Goal: Find specific page/section: Find specific page/section

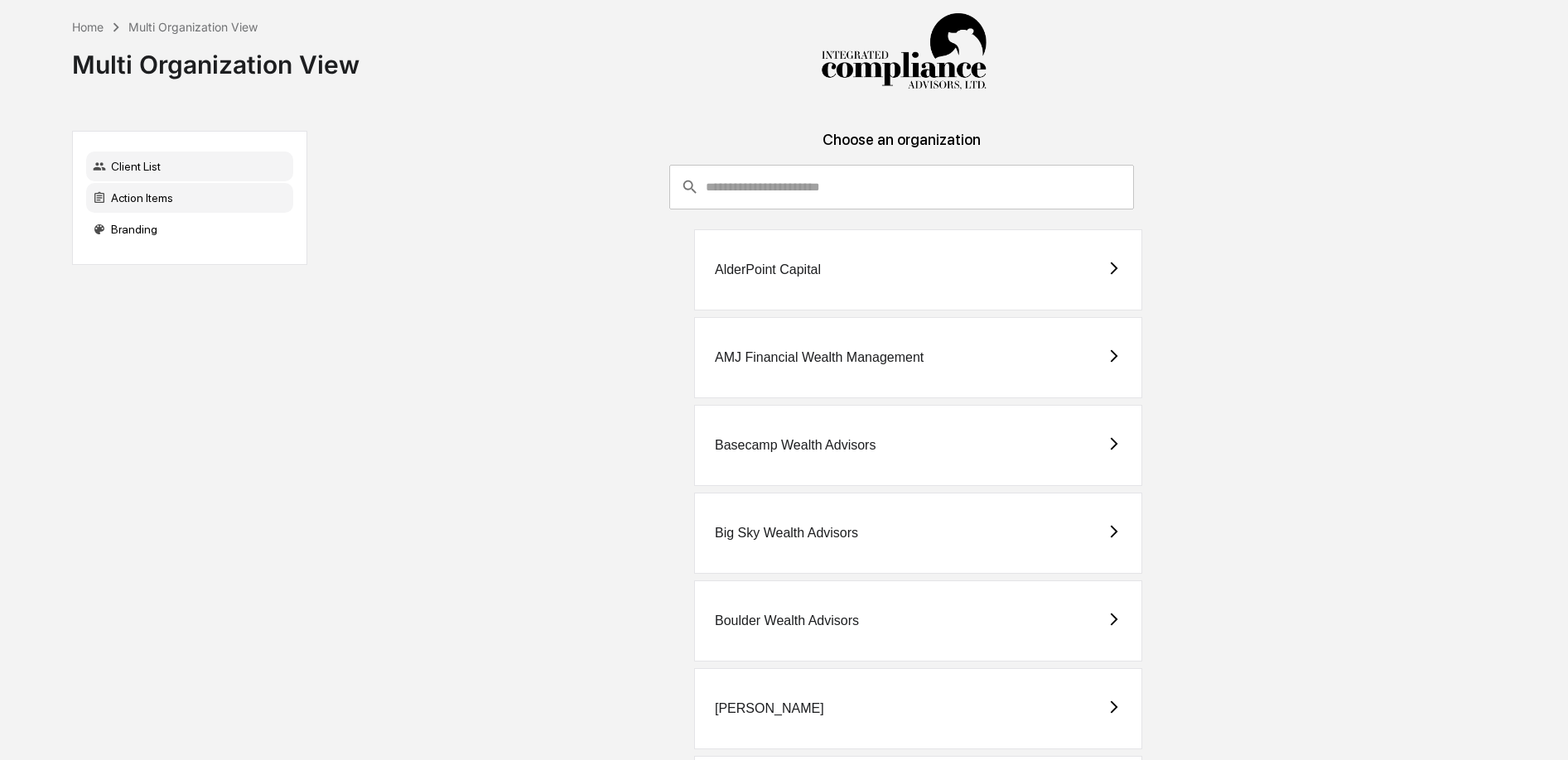
click at [142, 201] on div "Action Items" at bounding box center [190, 197] width 207 height 29
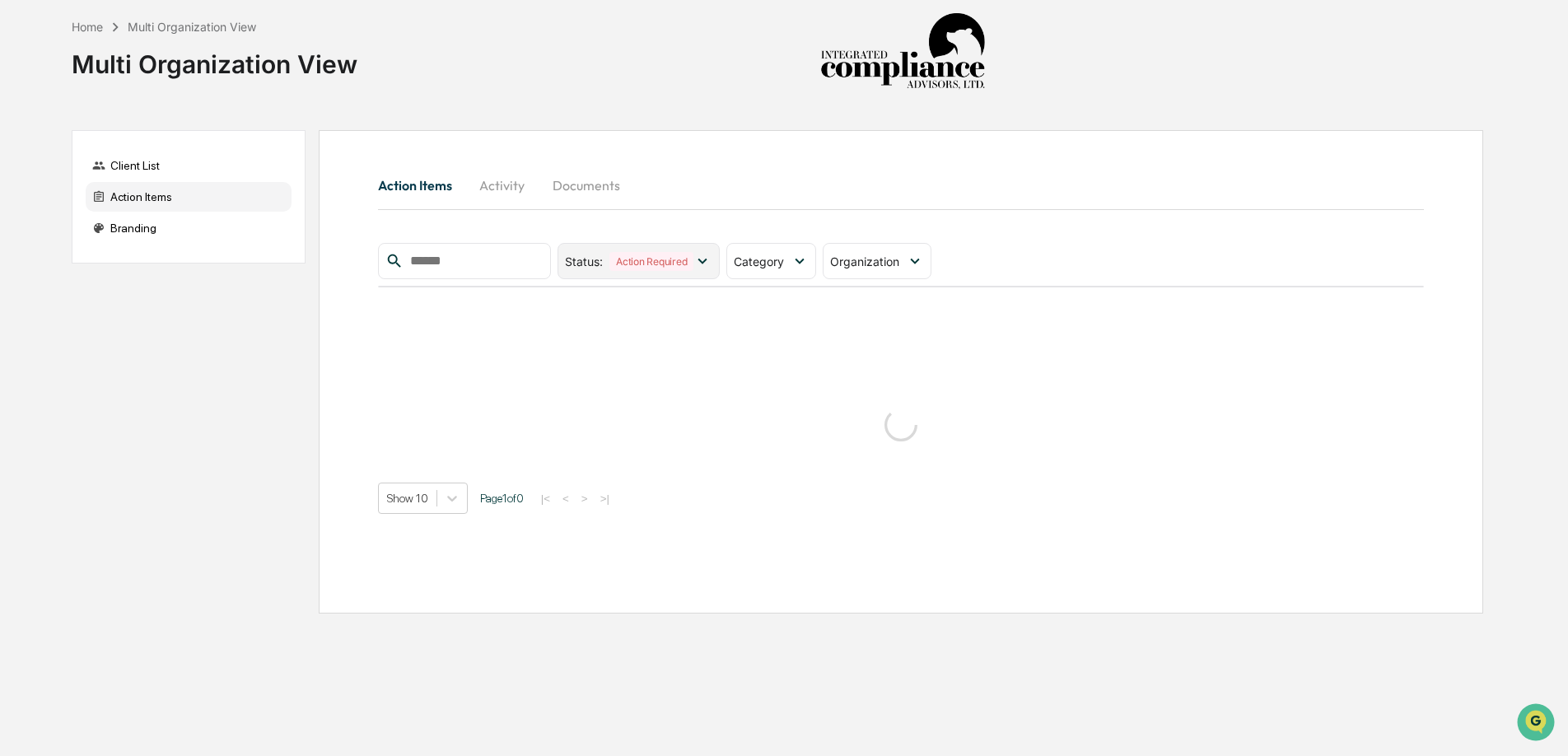
click at [710, 256] on icon at bounding box center [702, 260] width 18 height 18
click at [782, 255] on span "Category" at bounding box center [759, 261] width 50 height 14
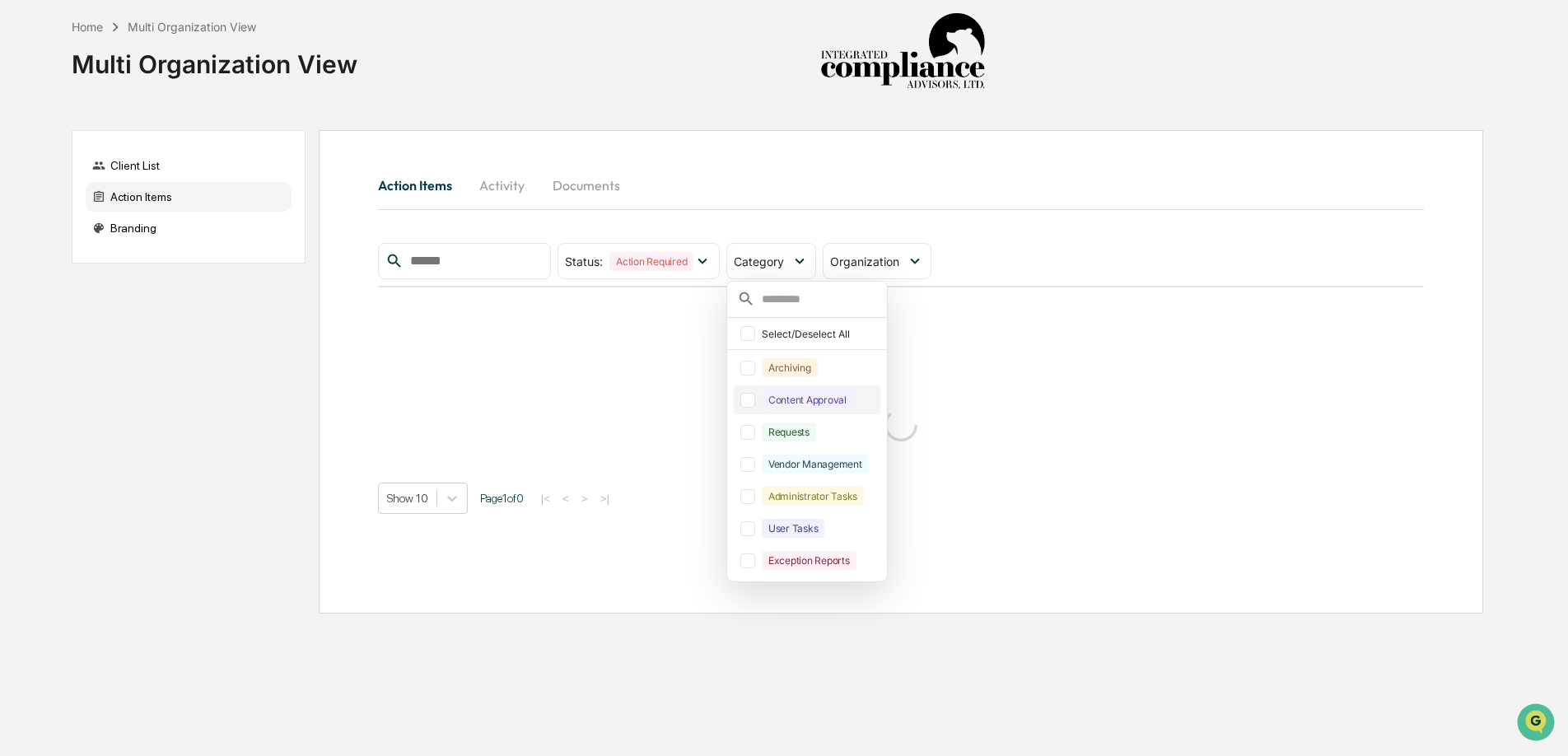
click at [756, 405] on div at bounding box center [748, 400] width 15 height 15
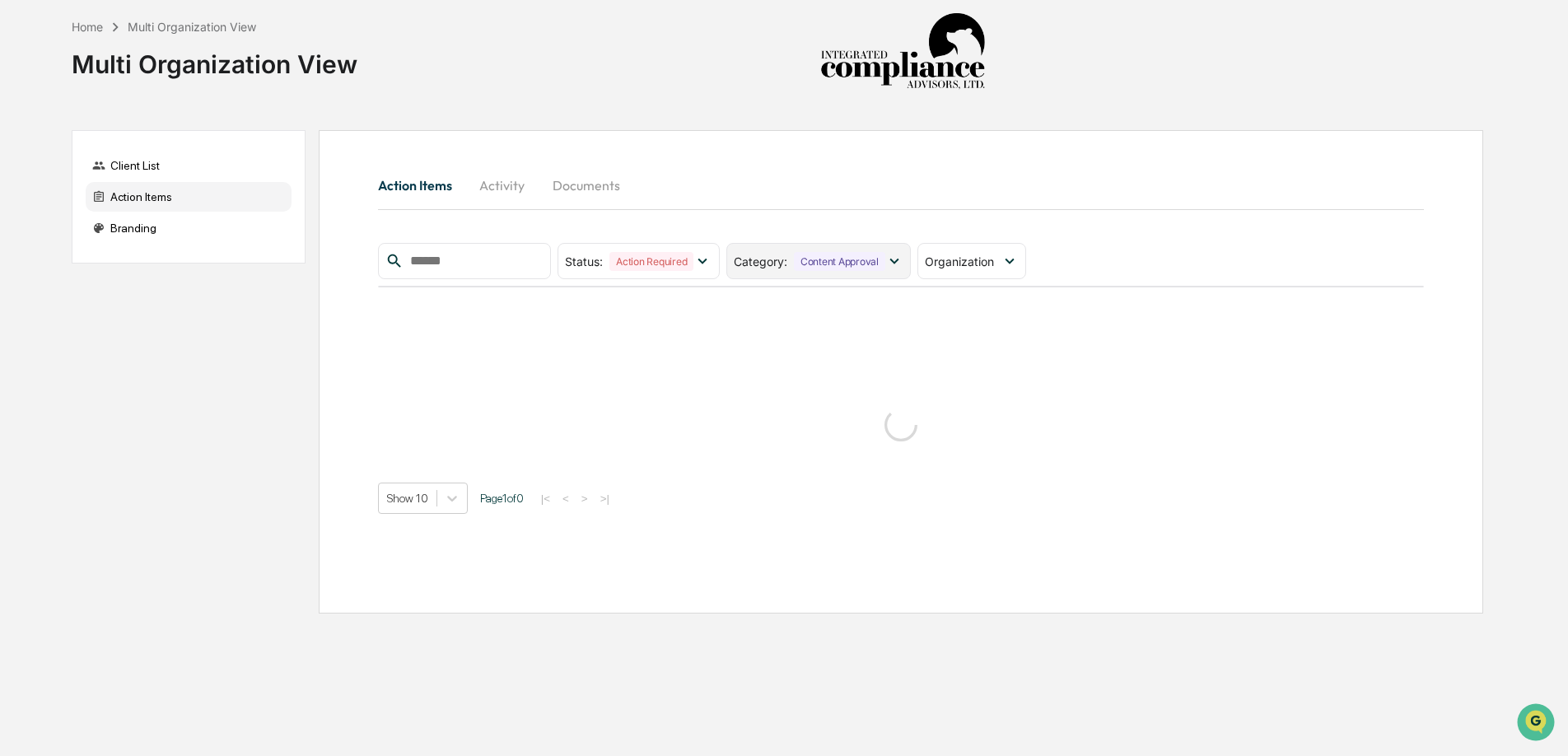
click at [892, 259] on icon at bounding box center [894, 260] width 18 height 18
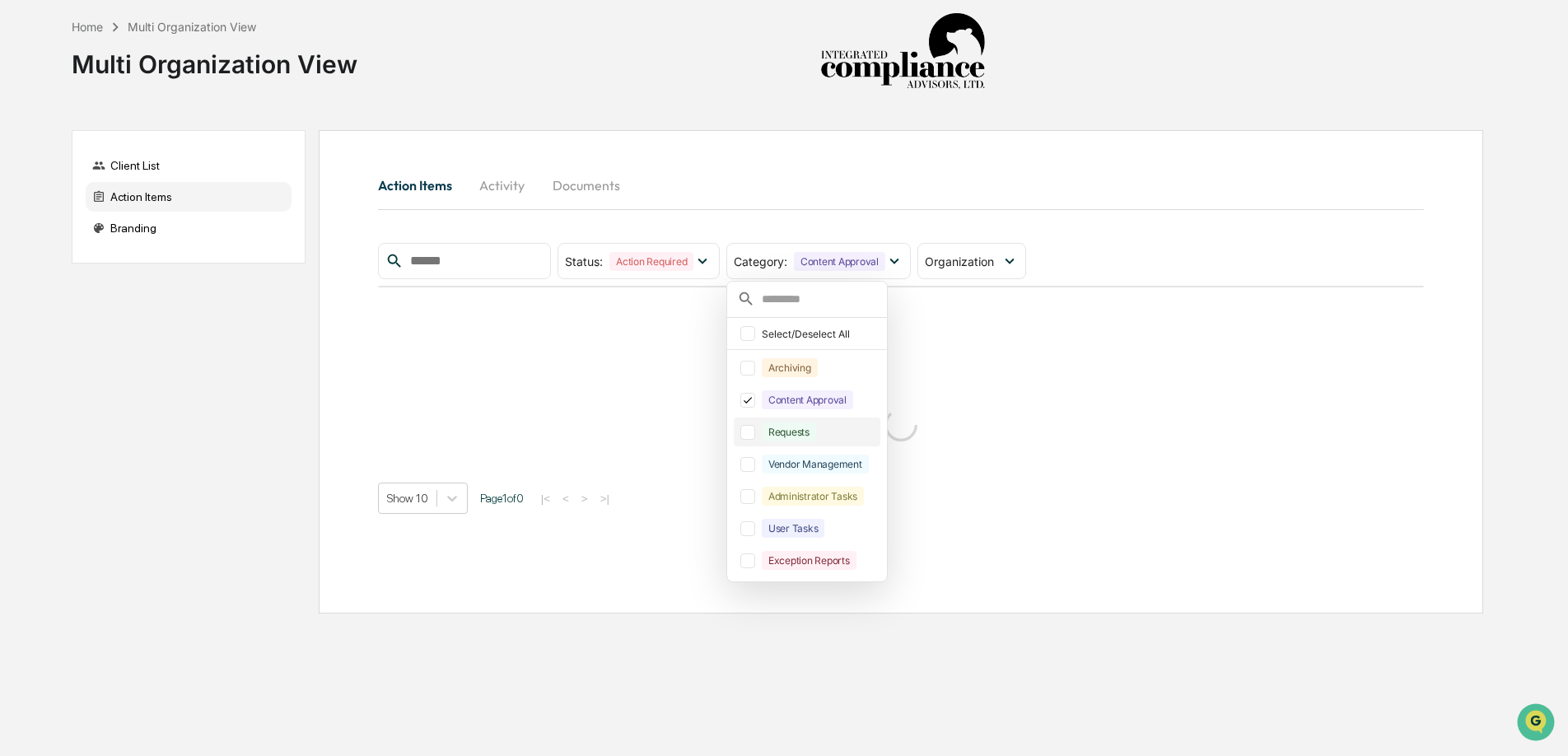
click at [752, 435] on div at bounding box center [748, 433] width 15 height 15
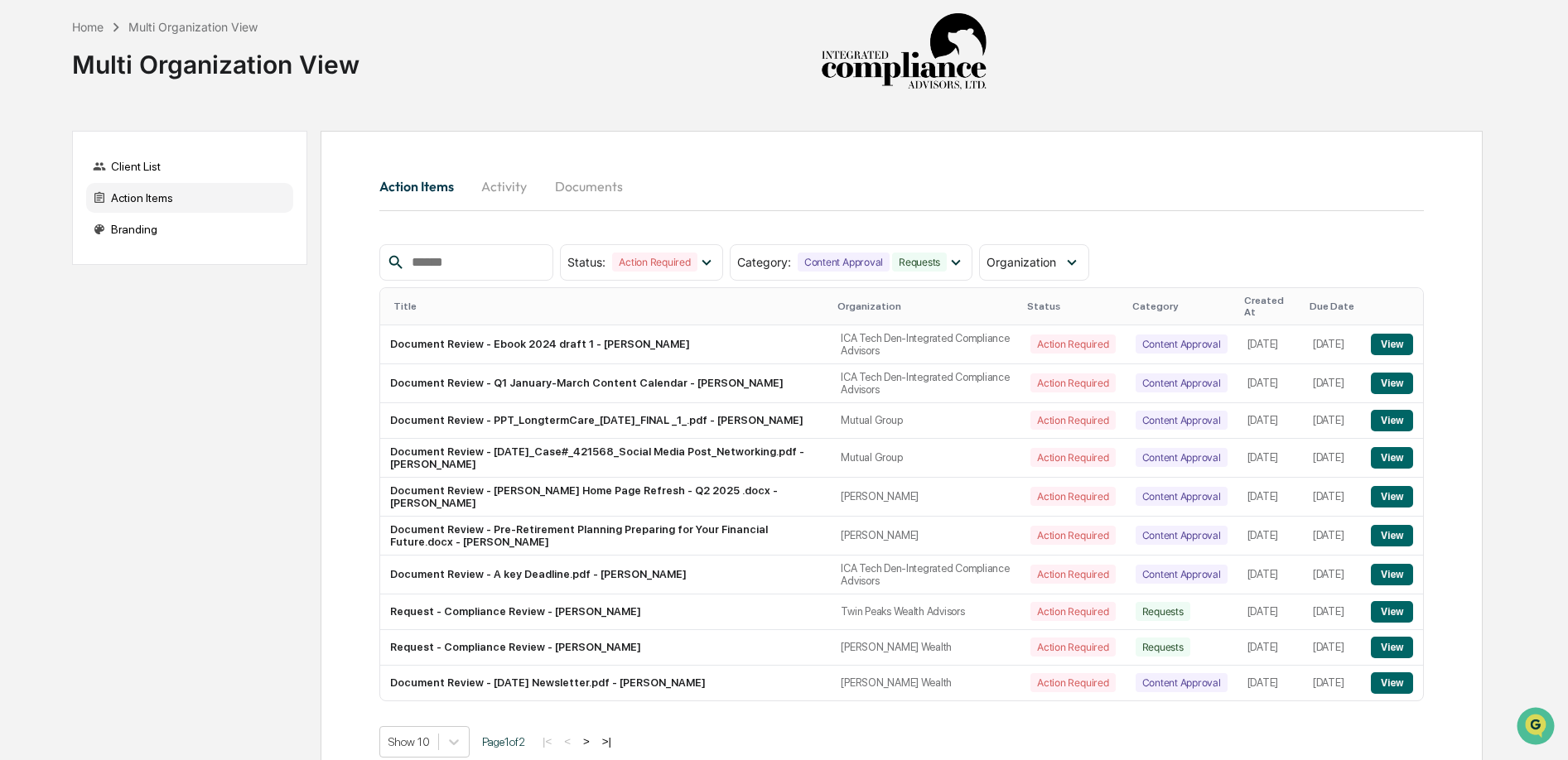
click at [167, 29] on div "Multi Organization View" at bounding box center [193, 27] width 129 height 14
click at [84, 28] on div "Home" at bounding box center [87, 27] width 31 height 14
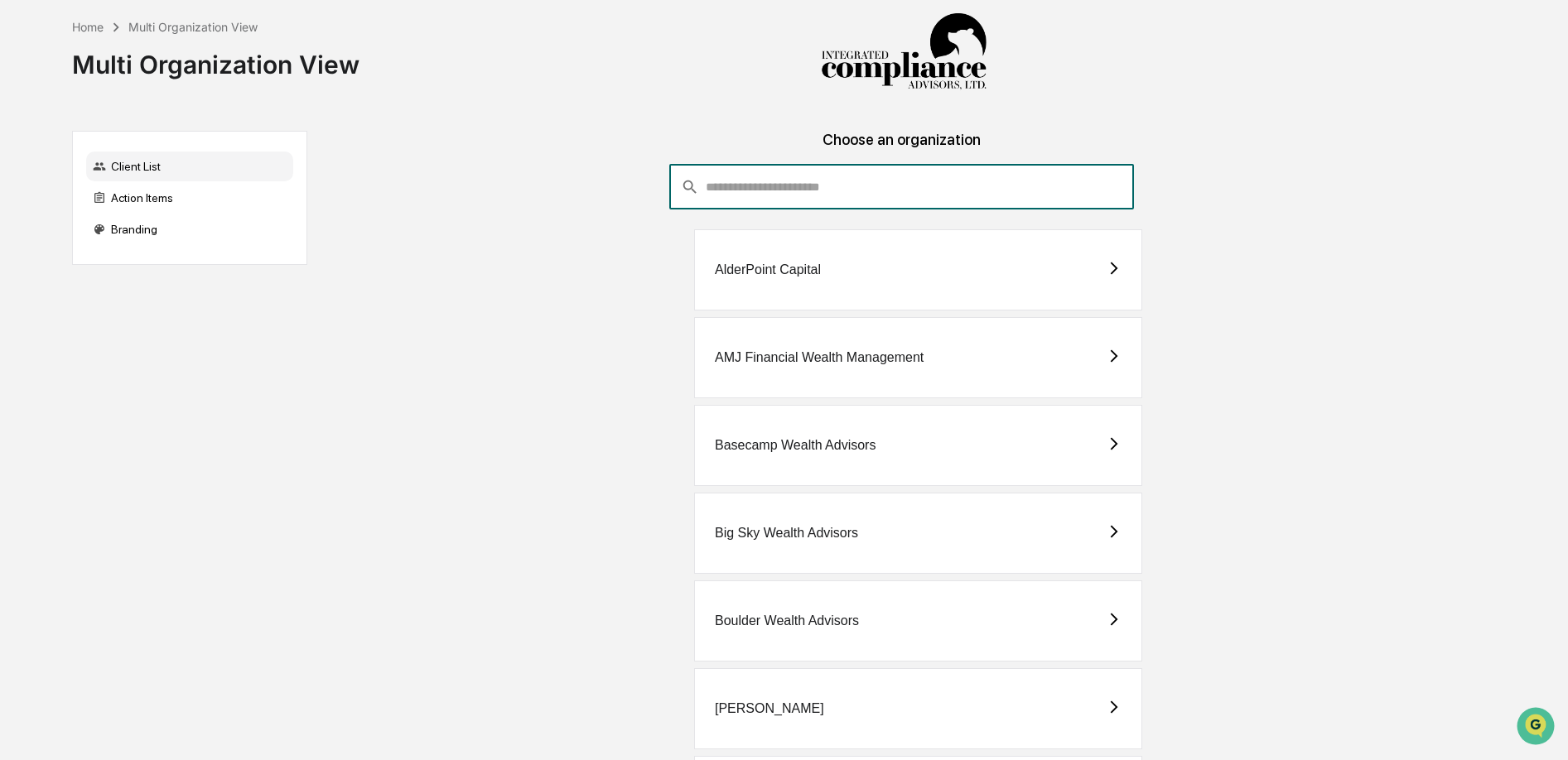
click at [825, 181] on input "consultant-dashboard__filter-organizations-search-bar" at bounding box center [919, 187] width 428 height 45
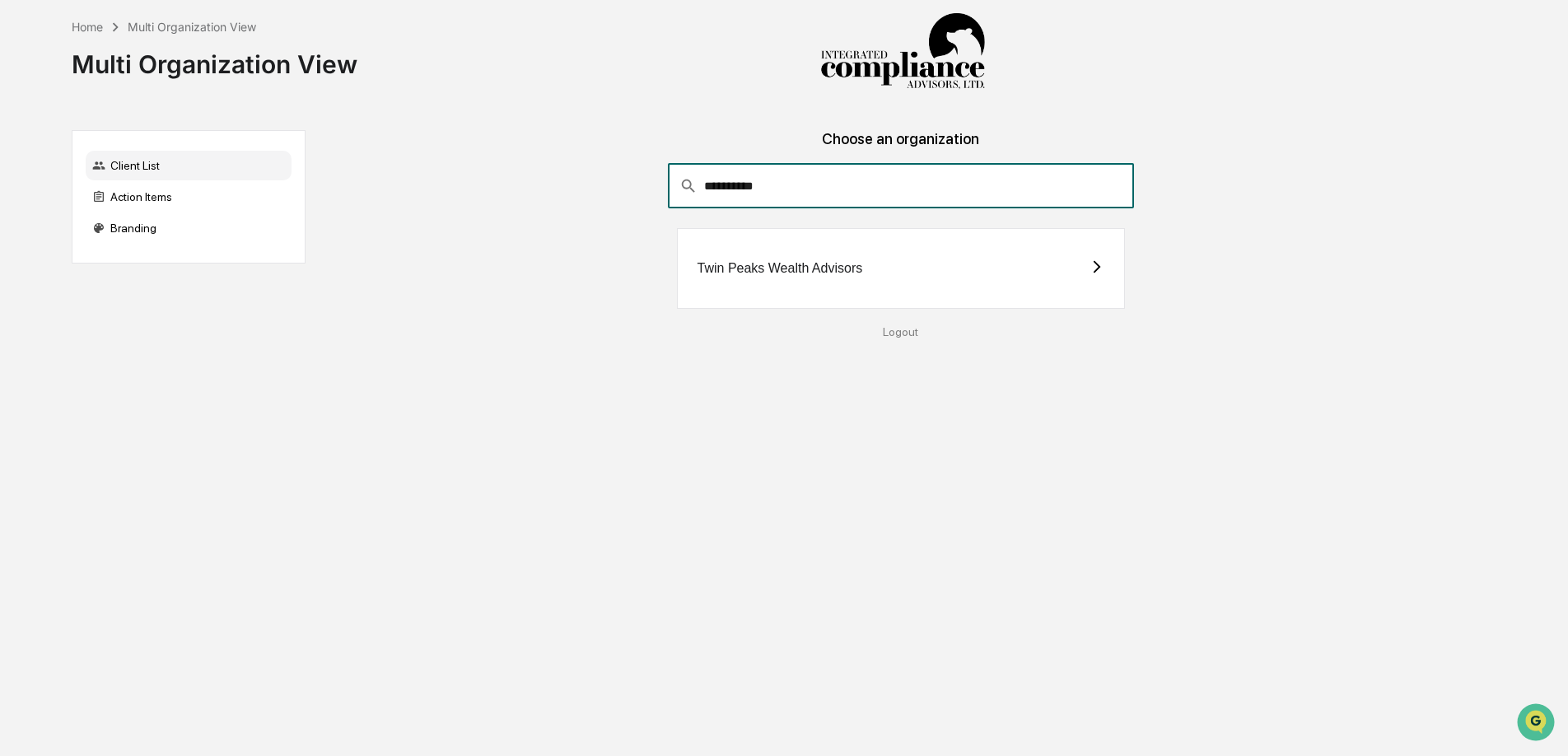
type input "**********"
click at [944, 264] on div "Twin Peaks Wealth Advisors" at bounding box center [902, 269] width 449 height 81
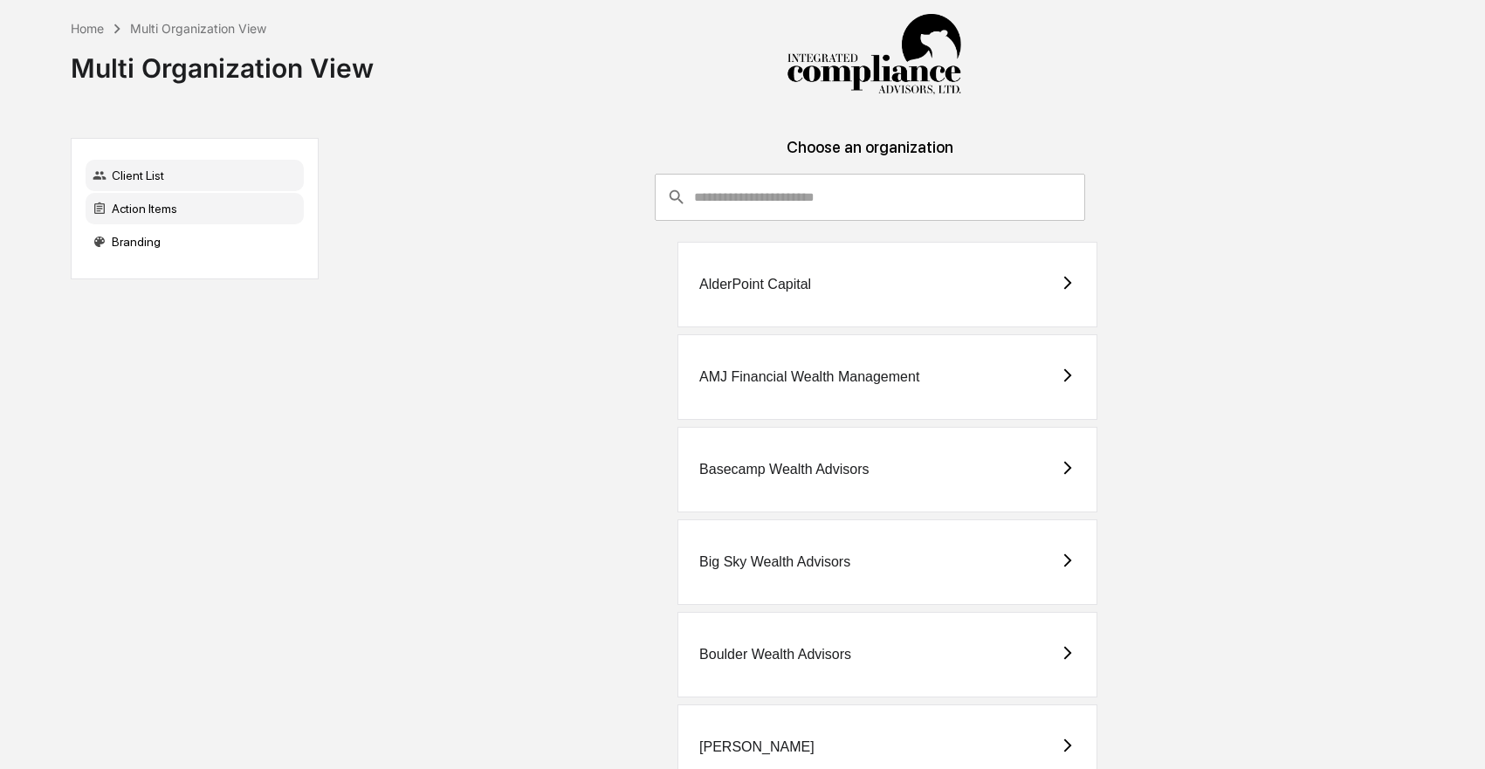
click at [141, 210] on div "Action Items" at bounding box center [195, 208] width 218 height 31
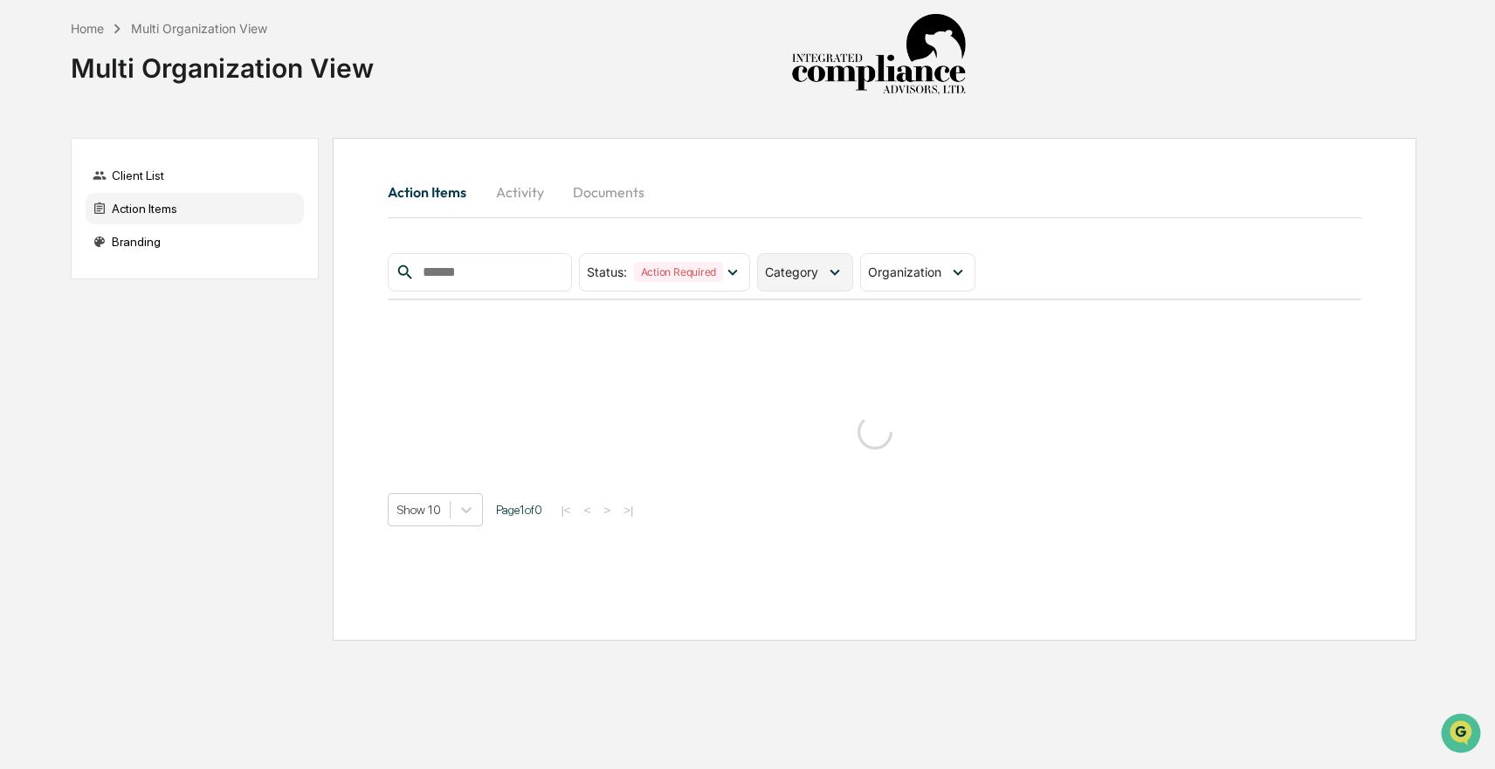
click at [827, 268] on div "Category" at bounding box center [804, 272] width 95 height 38
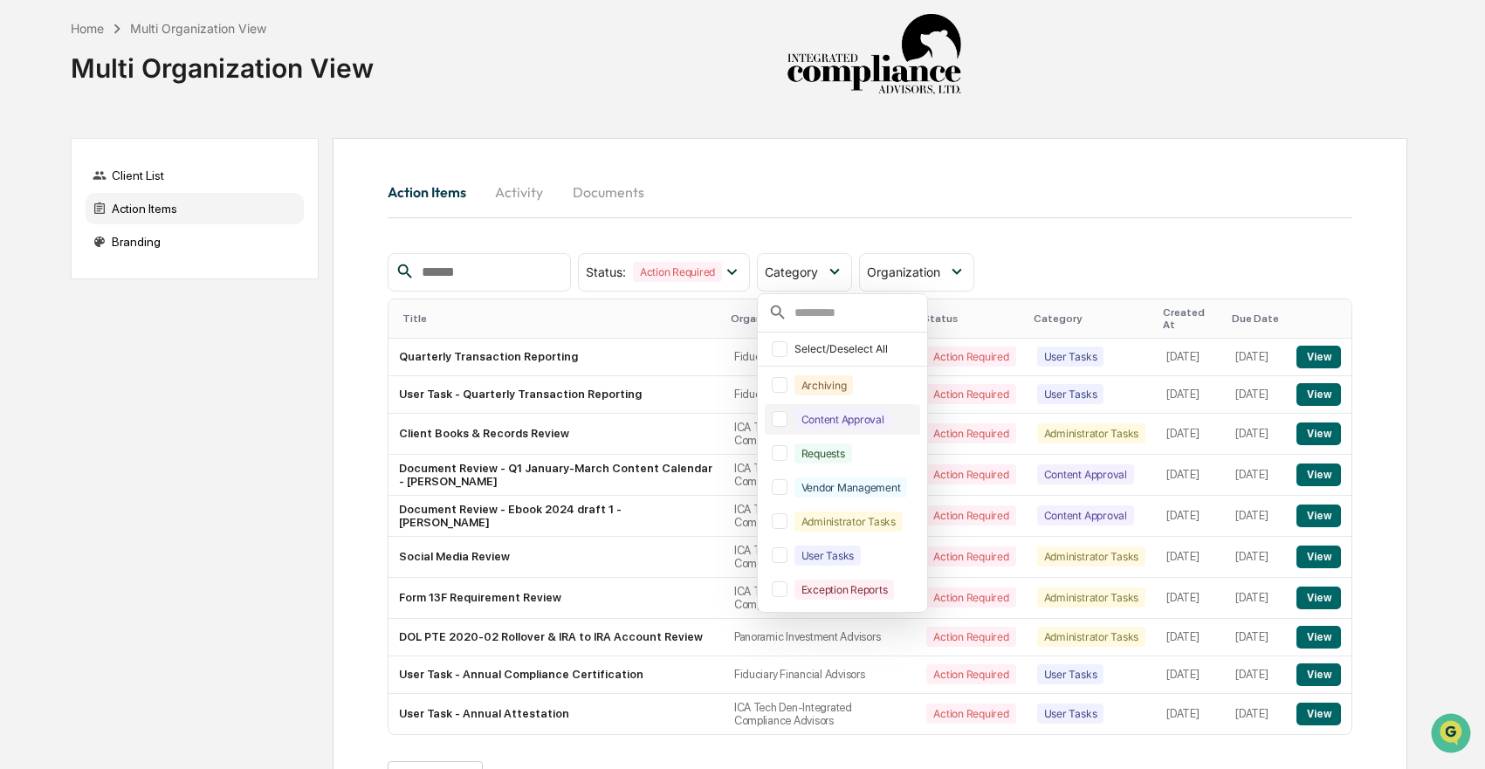
click at [788, 423] on div at bounding box center [780, 419] width 16 height 16
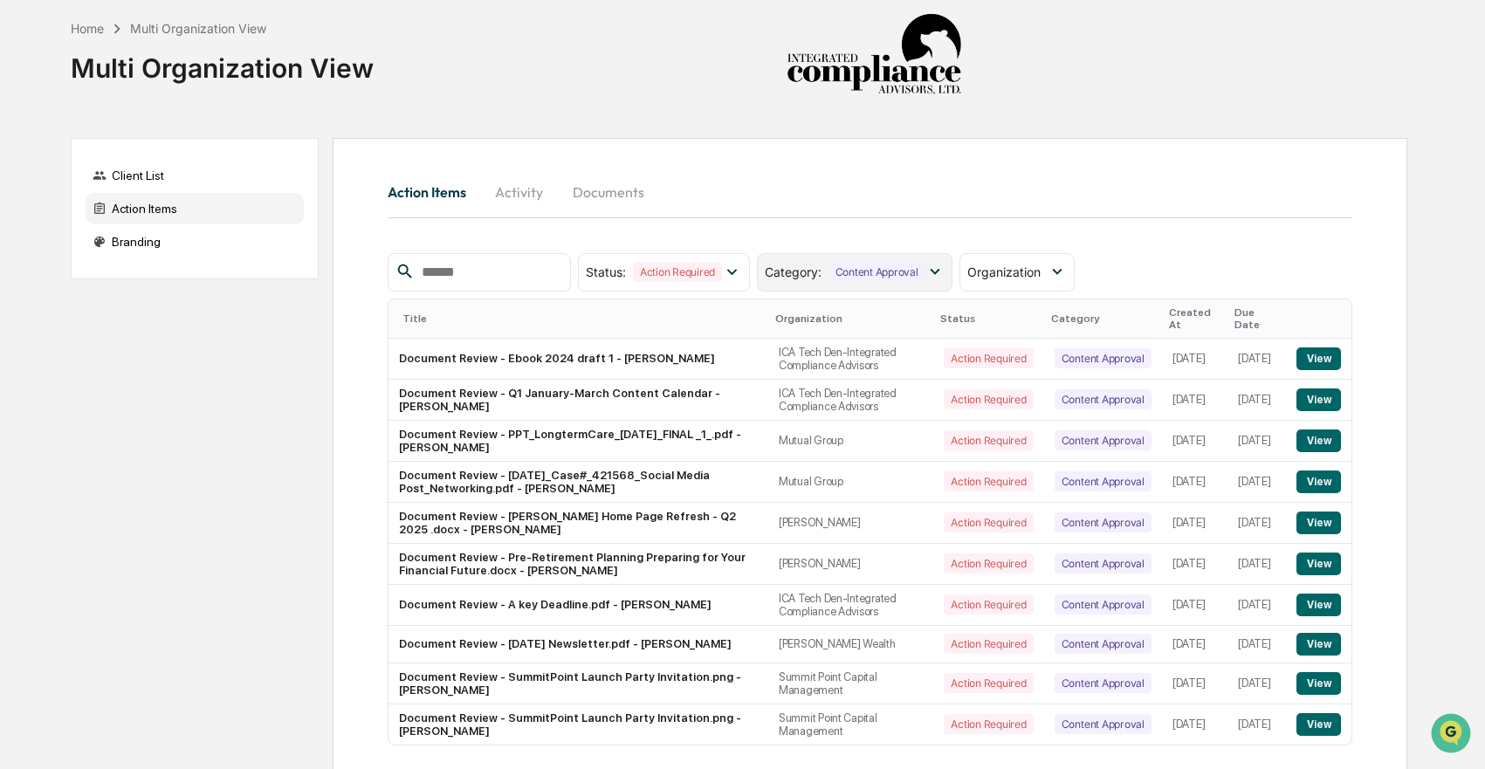
click at [939, 273] on icon at bounding box center [935, 272] width 10 height 6
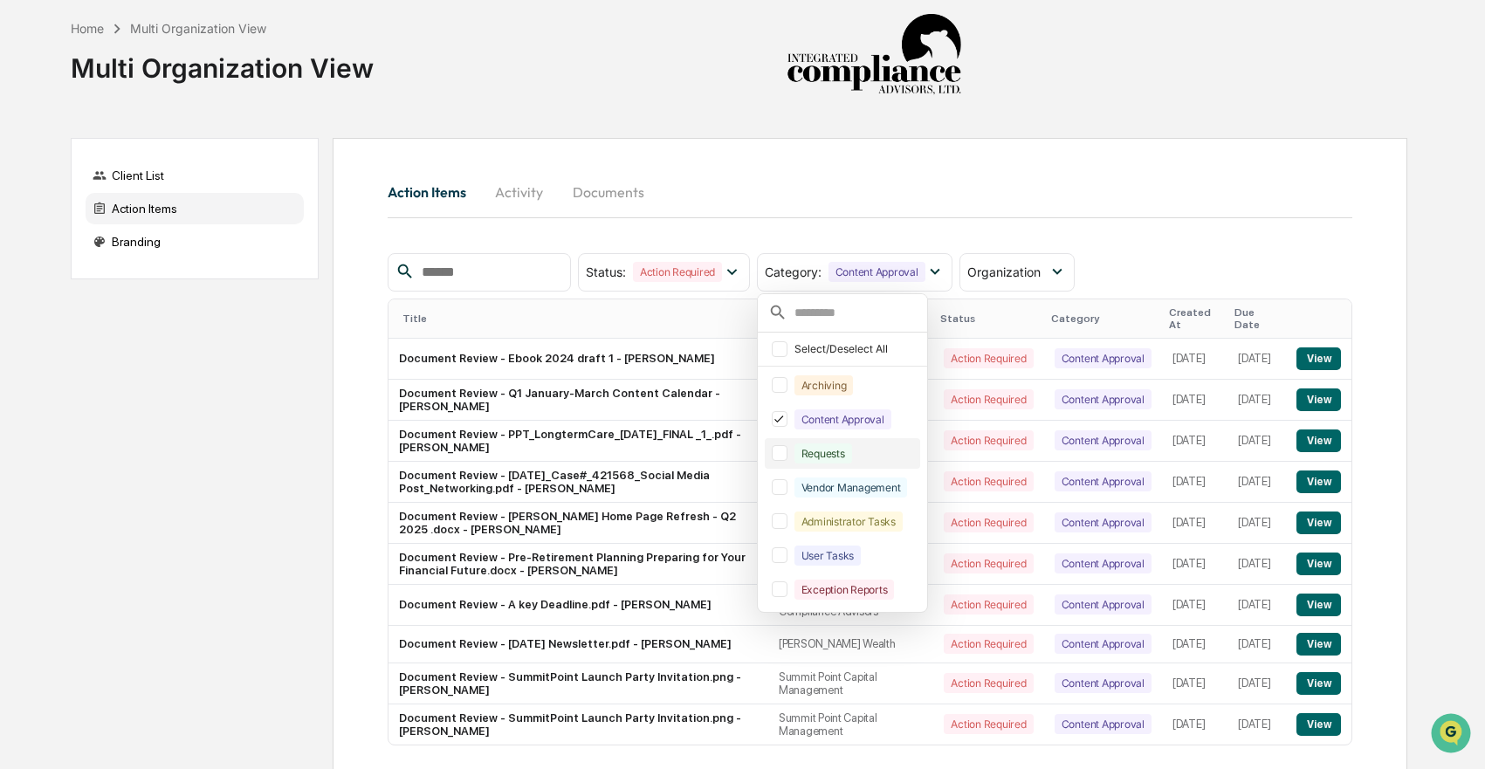
click at [788, 446] on div at bounding box center [780, 453] width 16 height 16
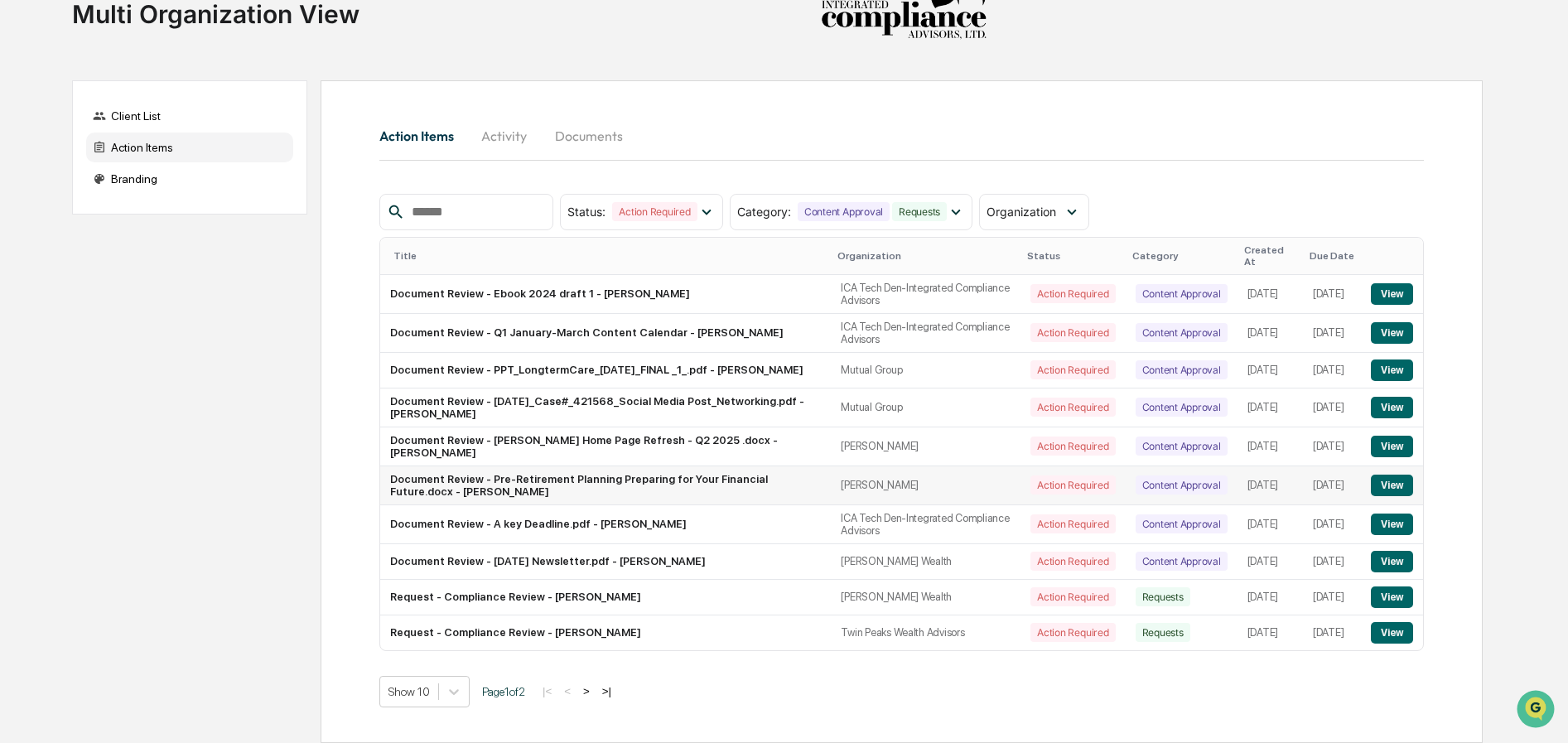
scroll to position [52, 0]
click at [1384, 628] on button "View" at bounding box center [1392, 633] width 43 height 22
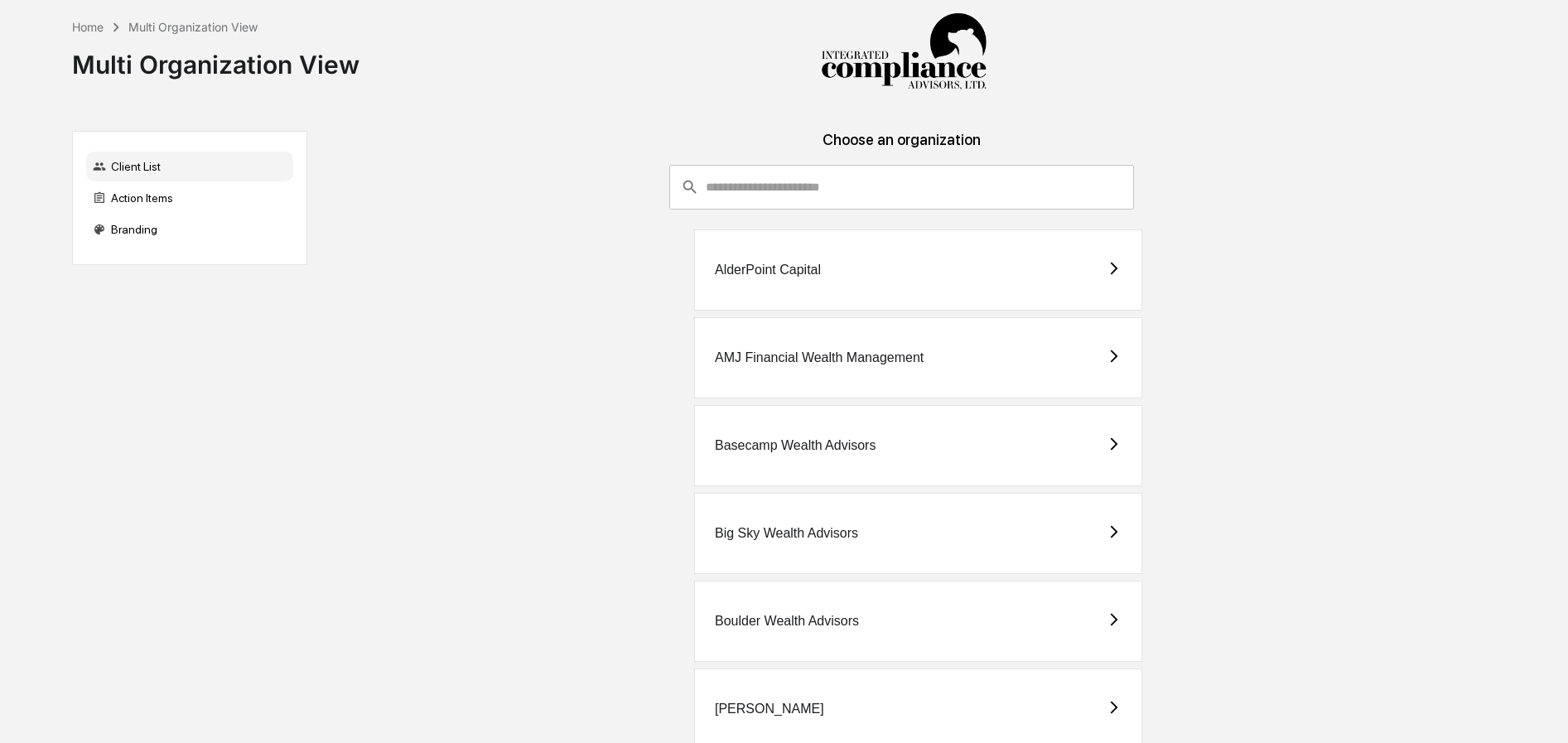
click at [781, 195] on input "consultant-dashboard__filter-organizations-search-bar" at bounding box center [919, 187] width 428 height 45
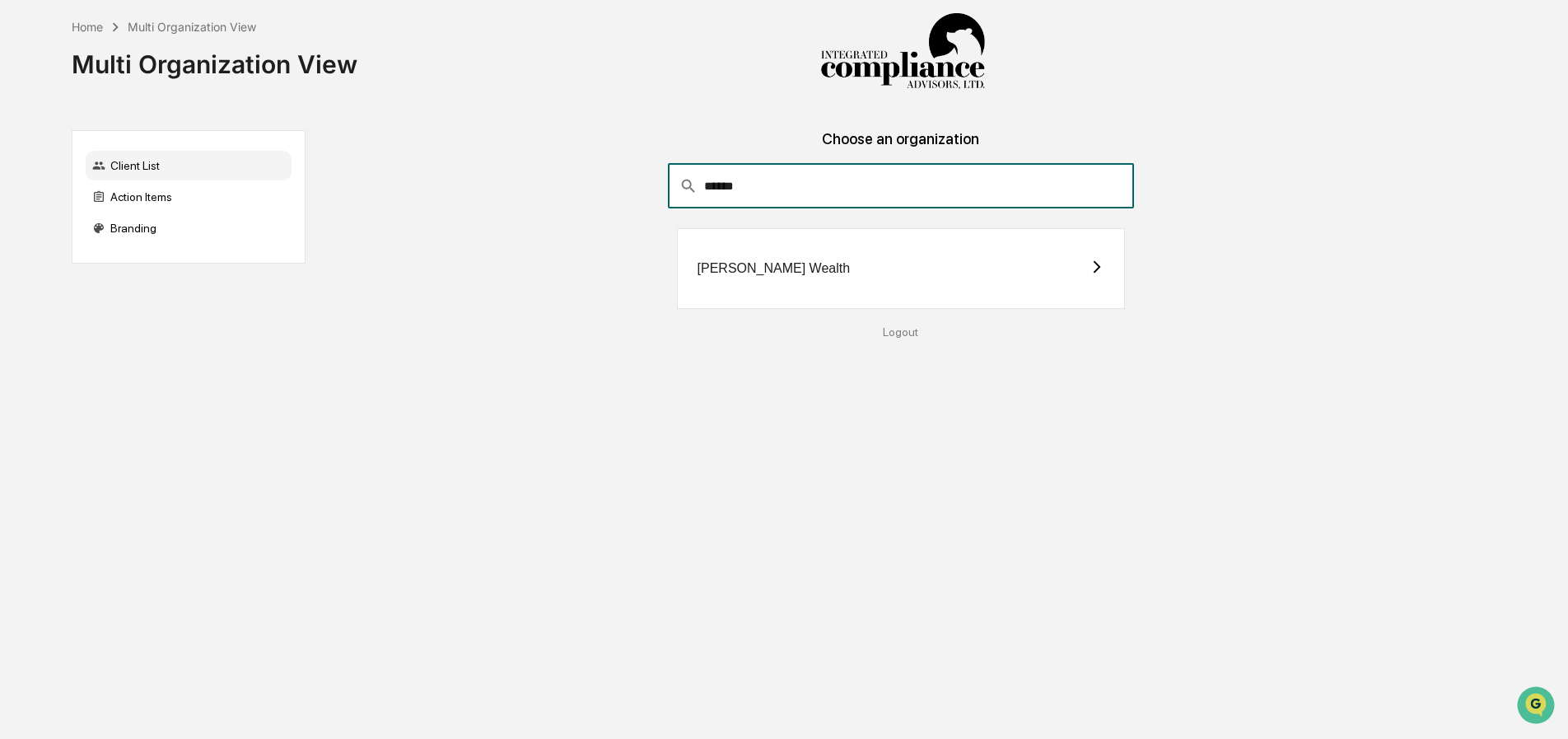
type input "******"
click at [889, 280] on div "[PERSON_NAME] Wealth" at bounding box center [902, 269] width 449 height 81
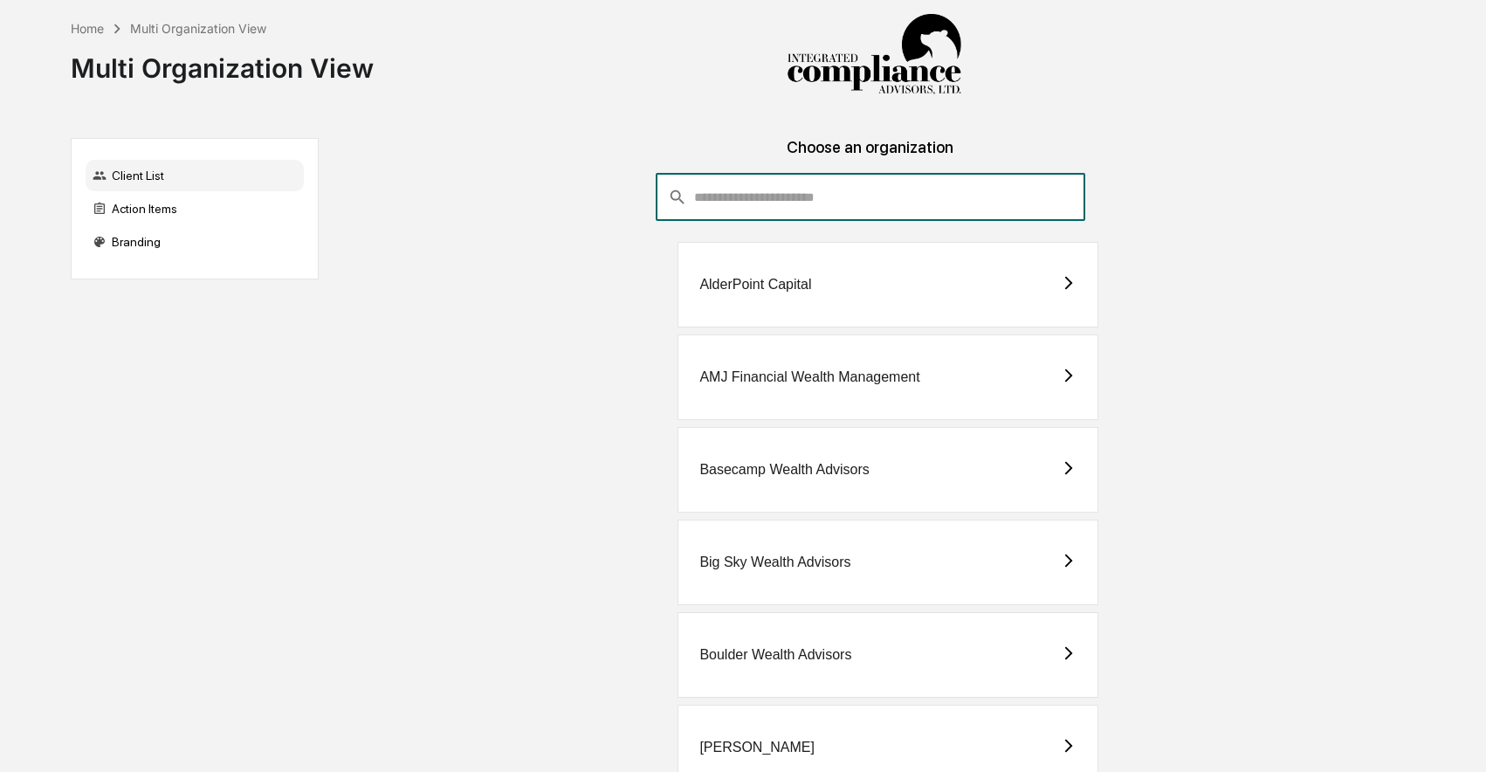
click at [762, 175] on input "consultant-dashboard__filter-organizations-search-bar" at bounding box center [889, 197] width 391 height 47
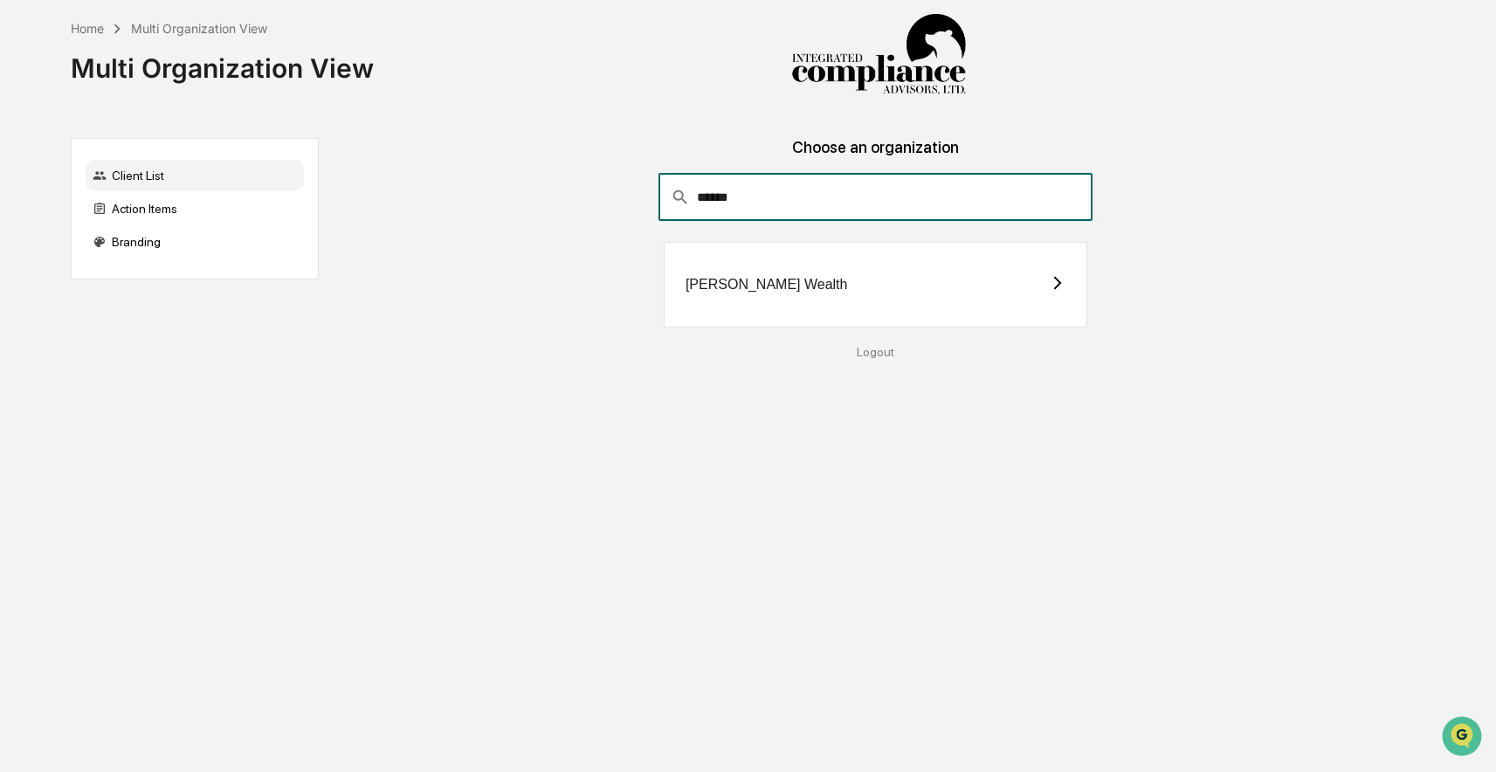
type input "******"
click at [1063, 295] on div "[PERSON_NAME] Wealth" at bounding box center [875, 285] width 423 height 86
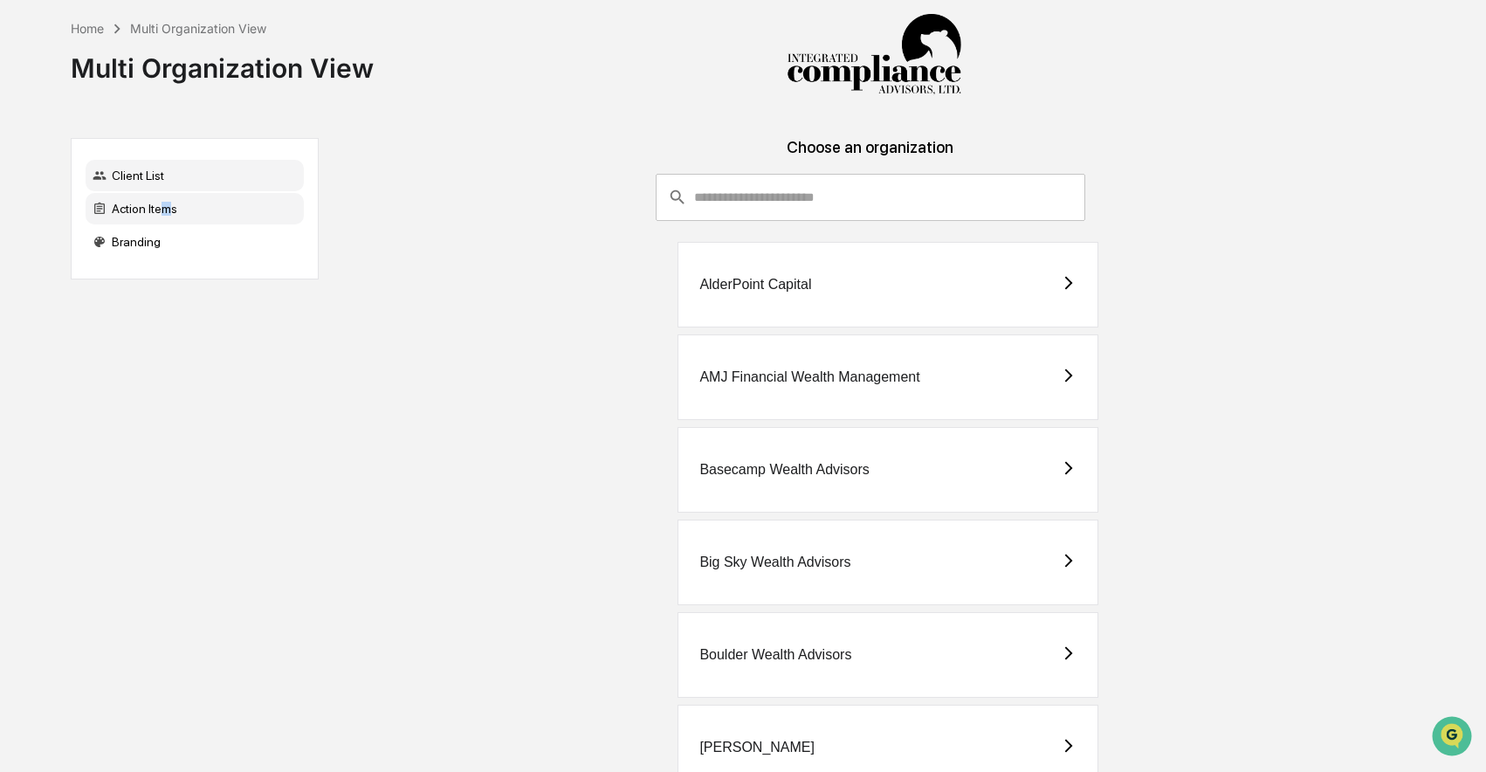
click at [172, 204] on div "Action Items" at bounding box center [195, 208] width 218 height 31
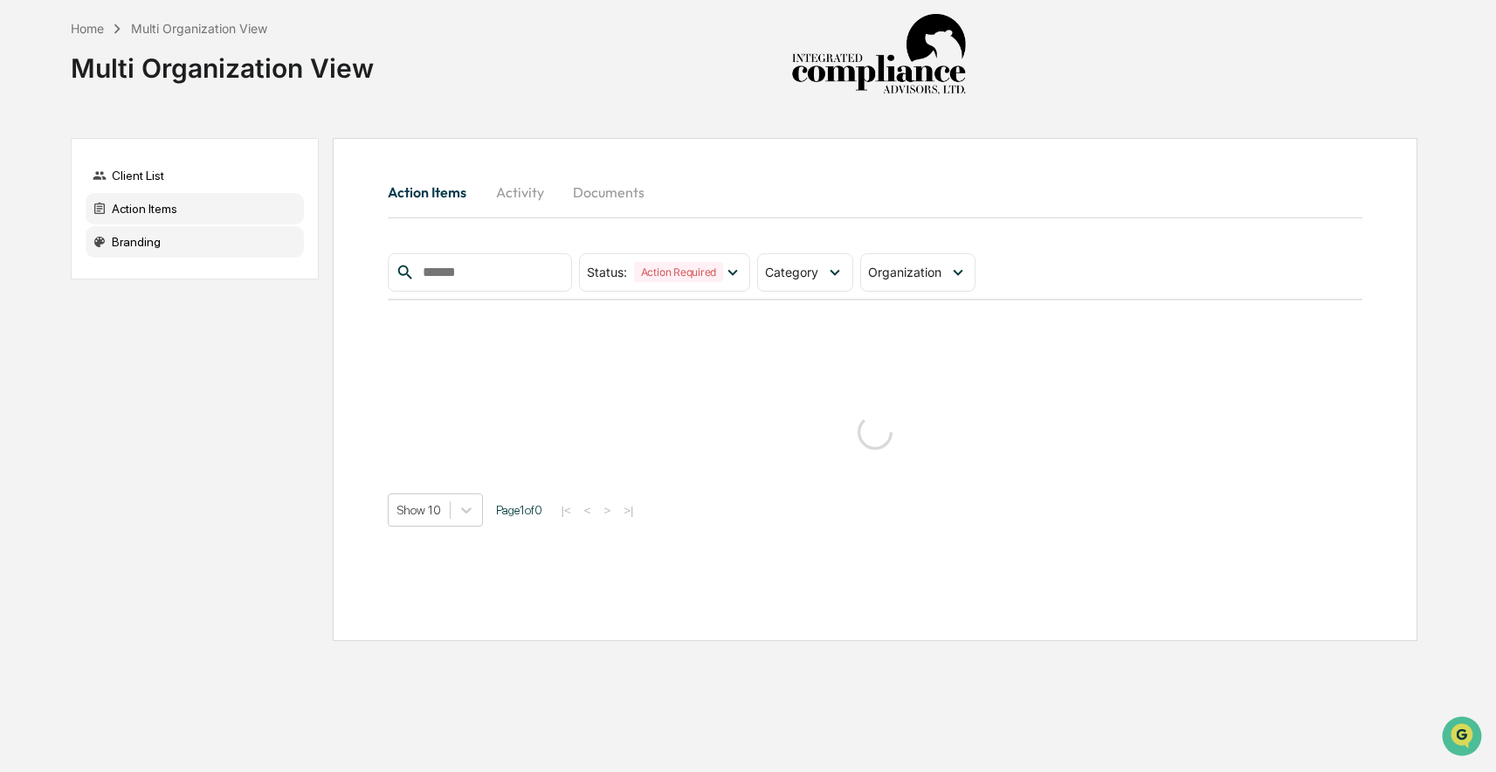
click at [169, 231] on div "Branding" at bounding box center [195, 241] width 218 height 31
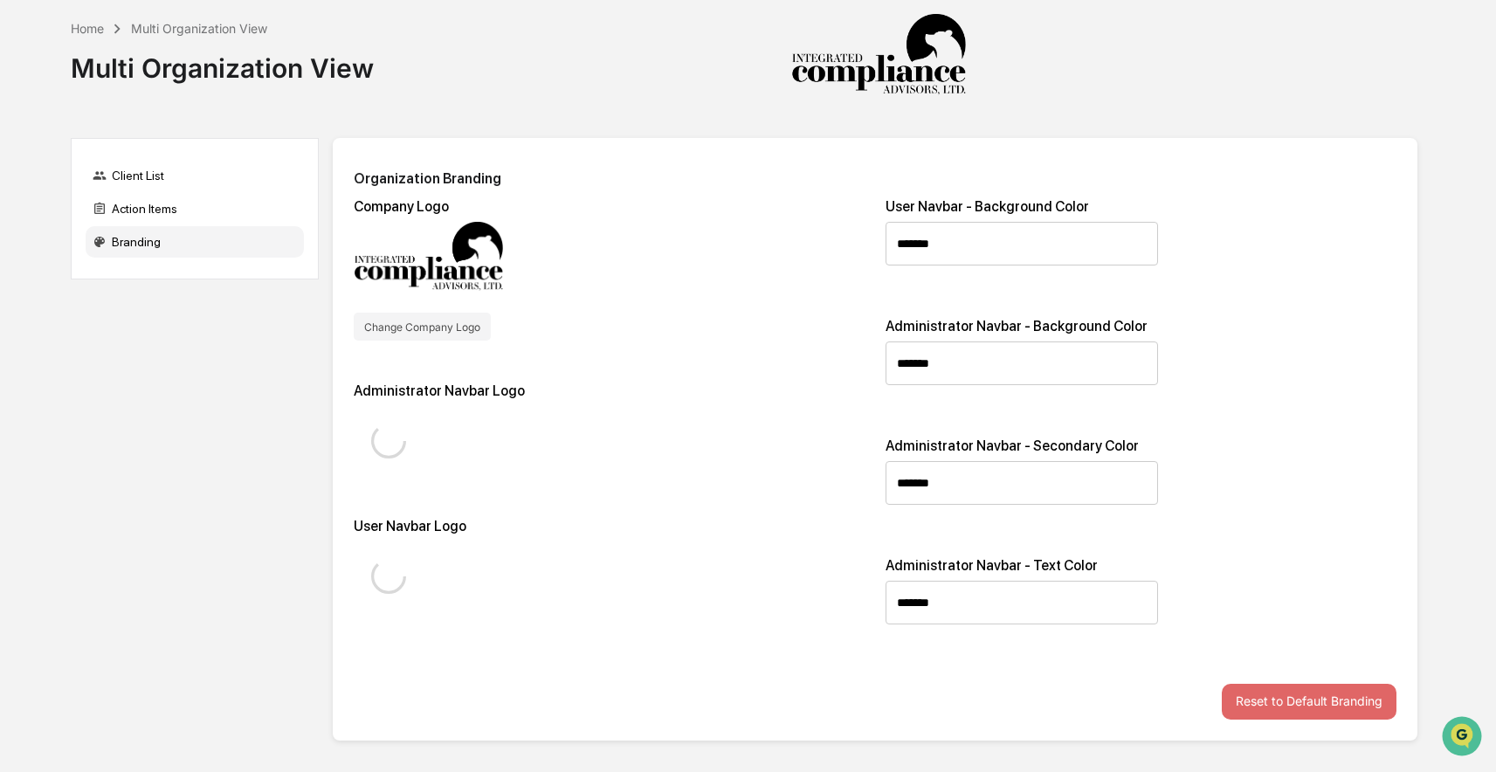
type input "*******"
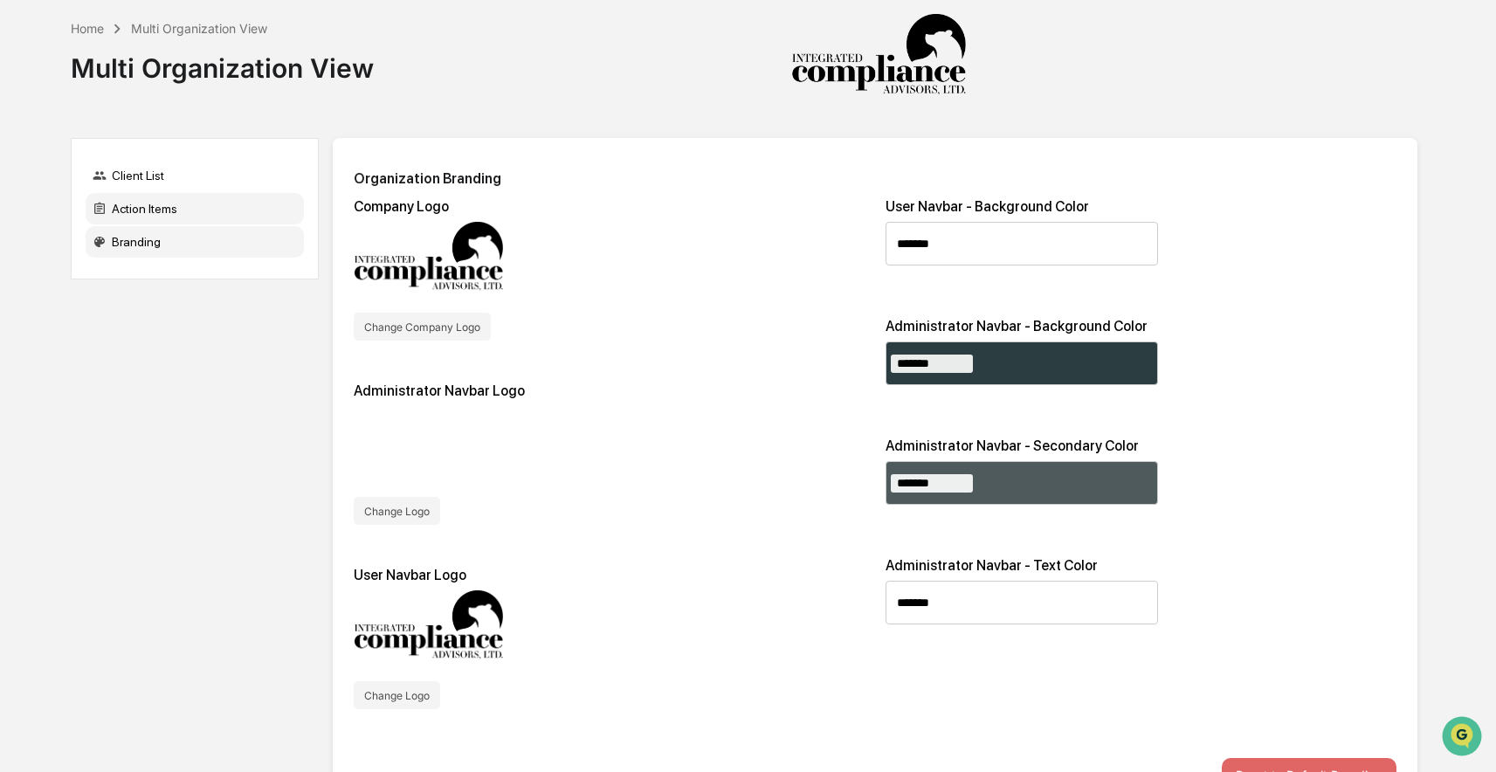
click at [176, 214] on div "Action Items" at bounding box center [195, 208] width 218 height 31
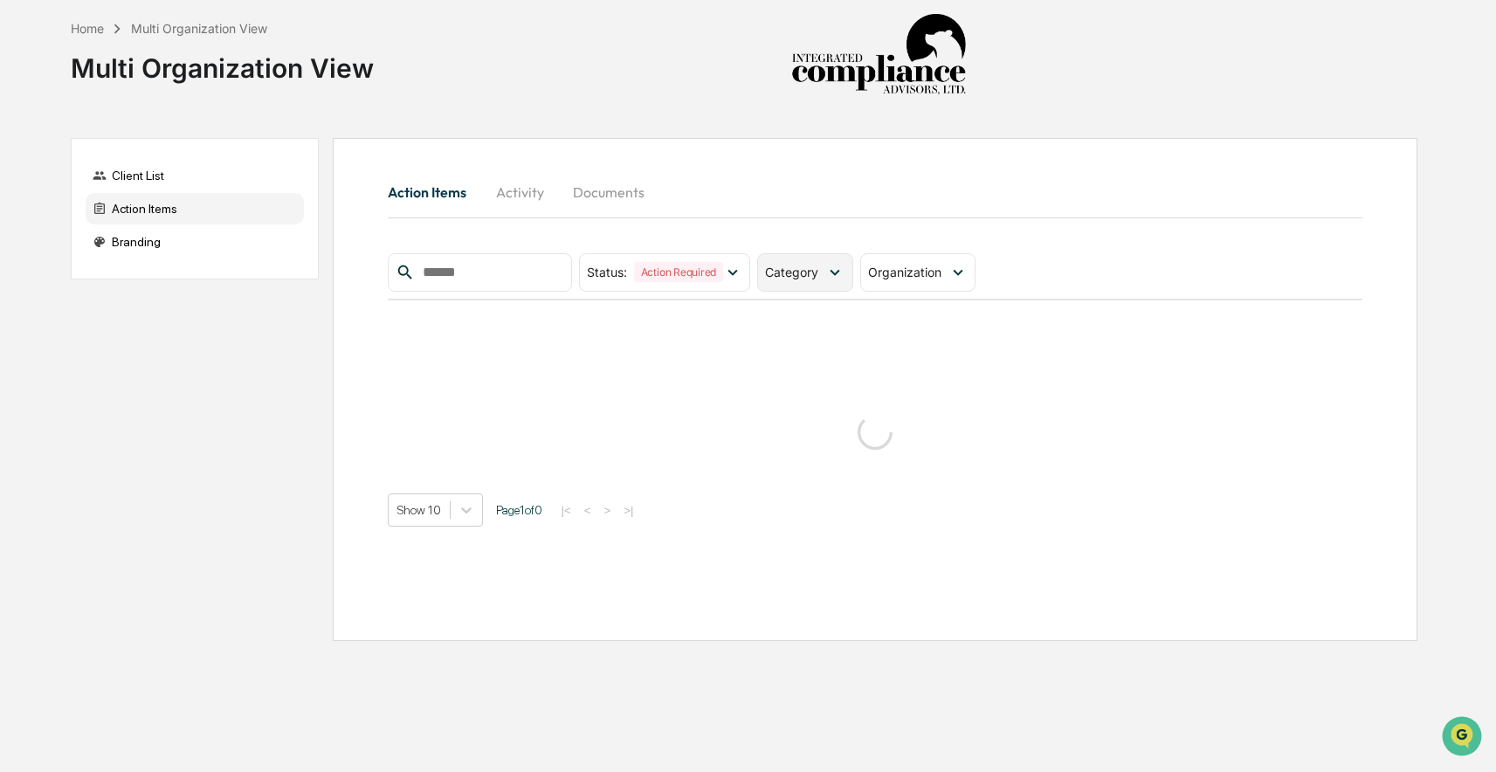
click at [831, 277] on icon at bounding box center [834, 272] width 19 height 19
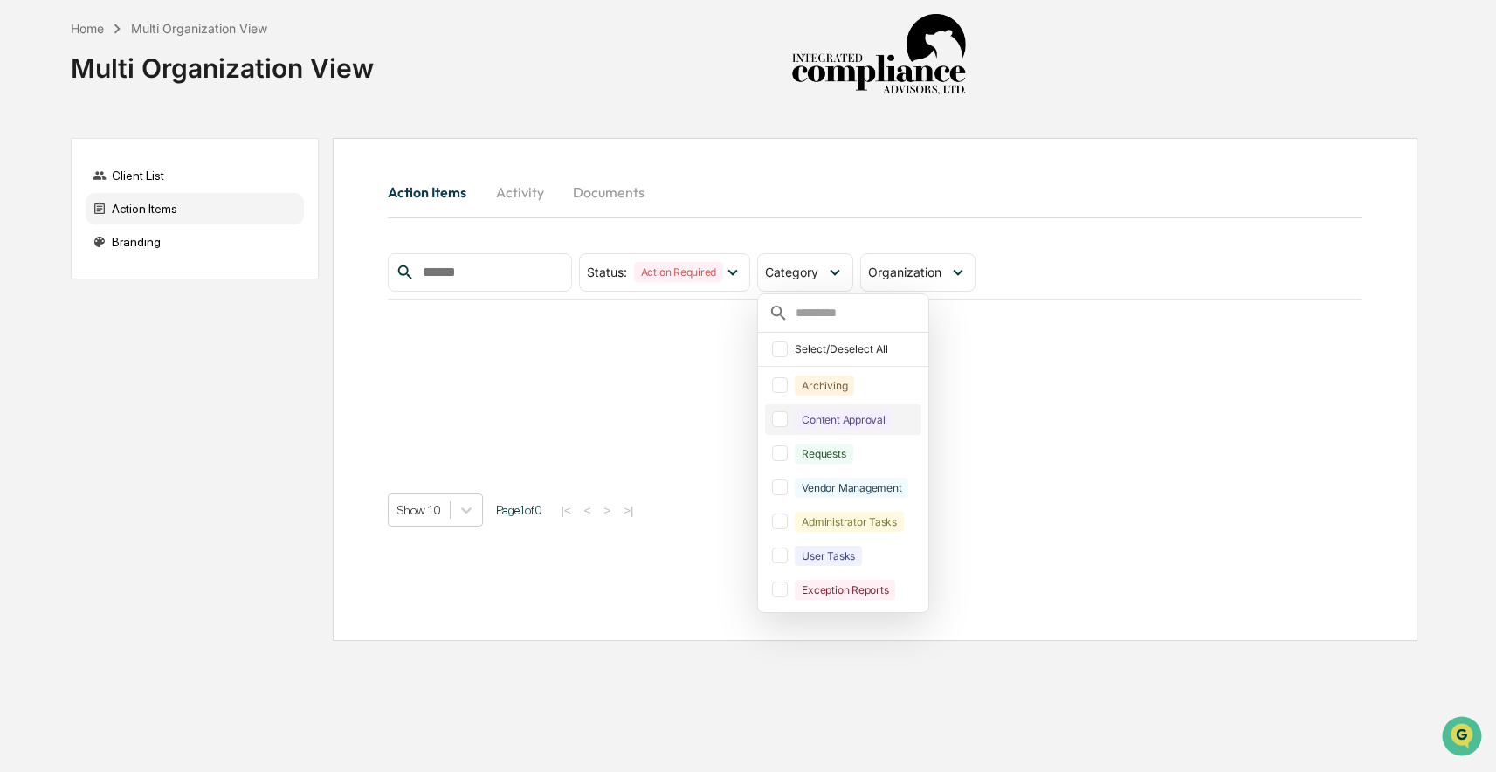
click at [788, 421] on div at bounding box center [780, 419] width 16 height 16
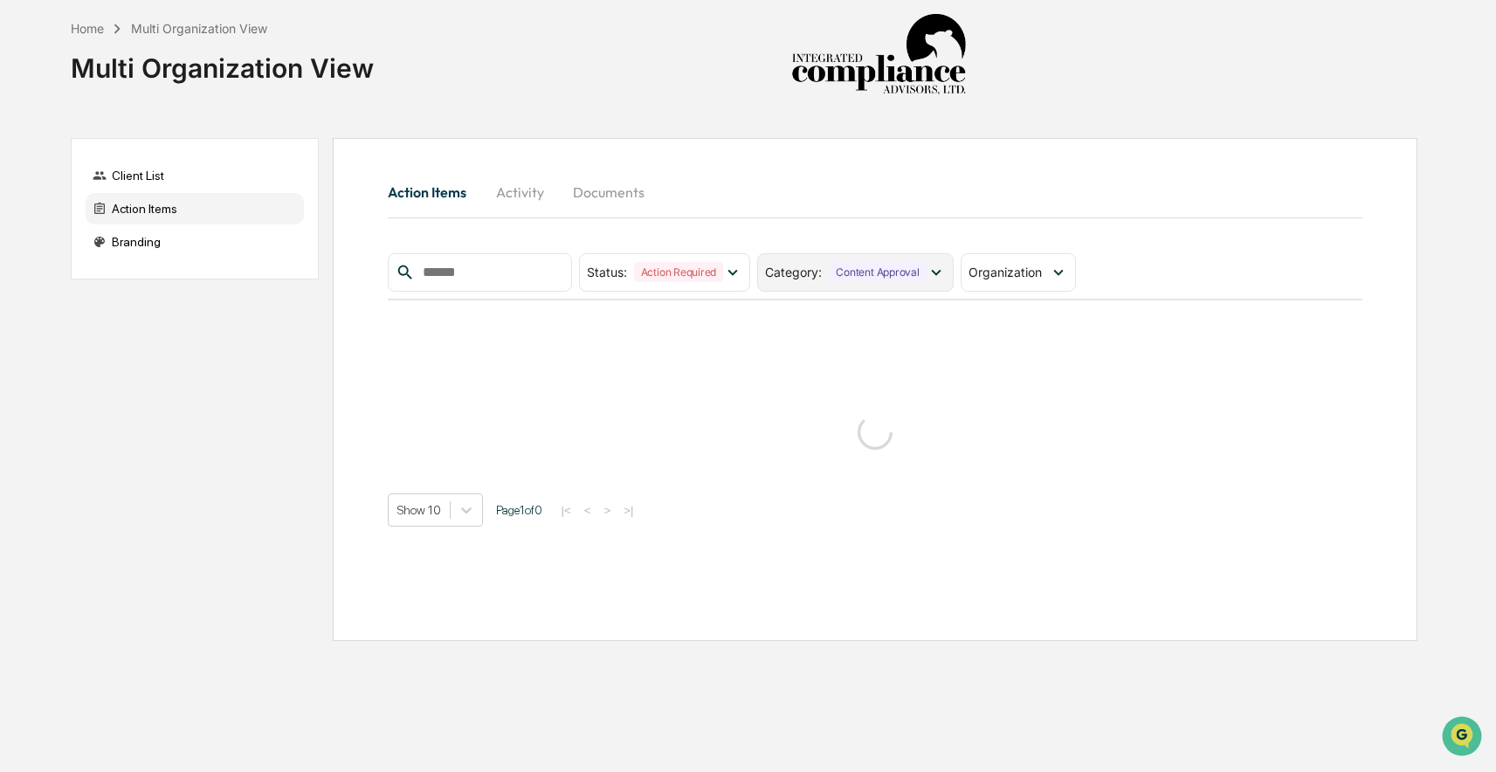
click at [932, 273] on icon at bounding box center [935, 272] width 19 height 19
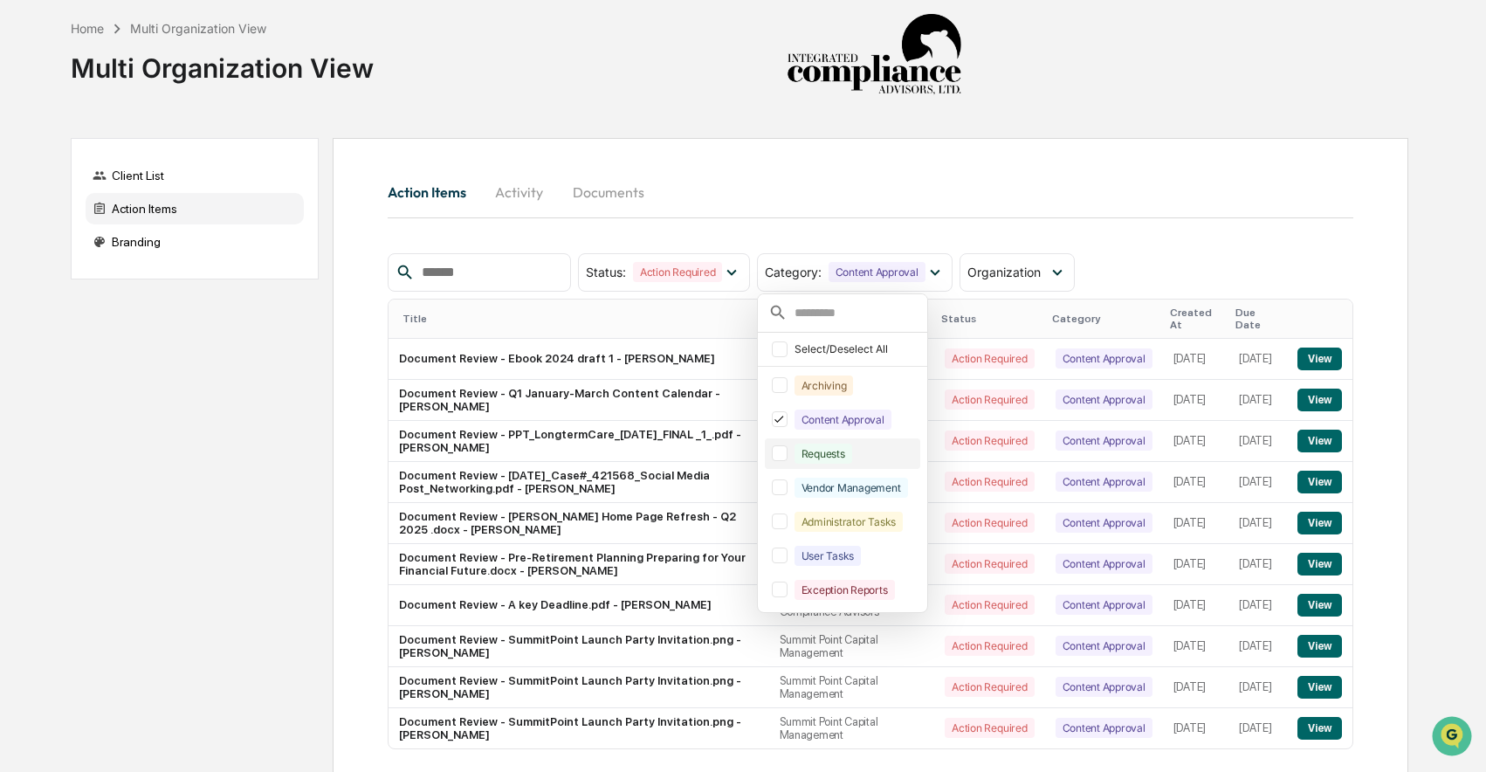
click at [788, 452] on div at bounding box center [780, 453] width 16 height 16
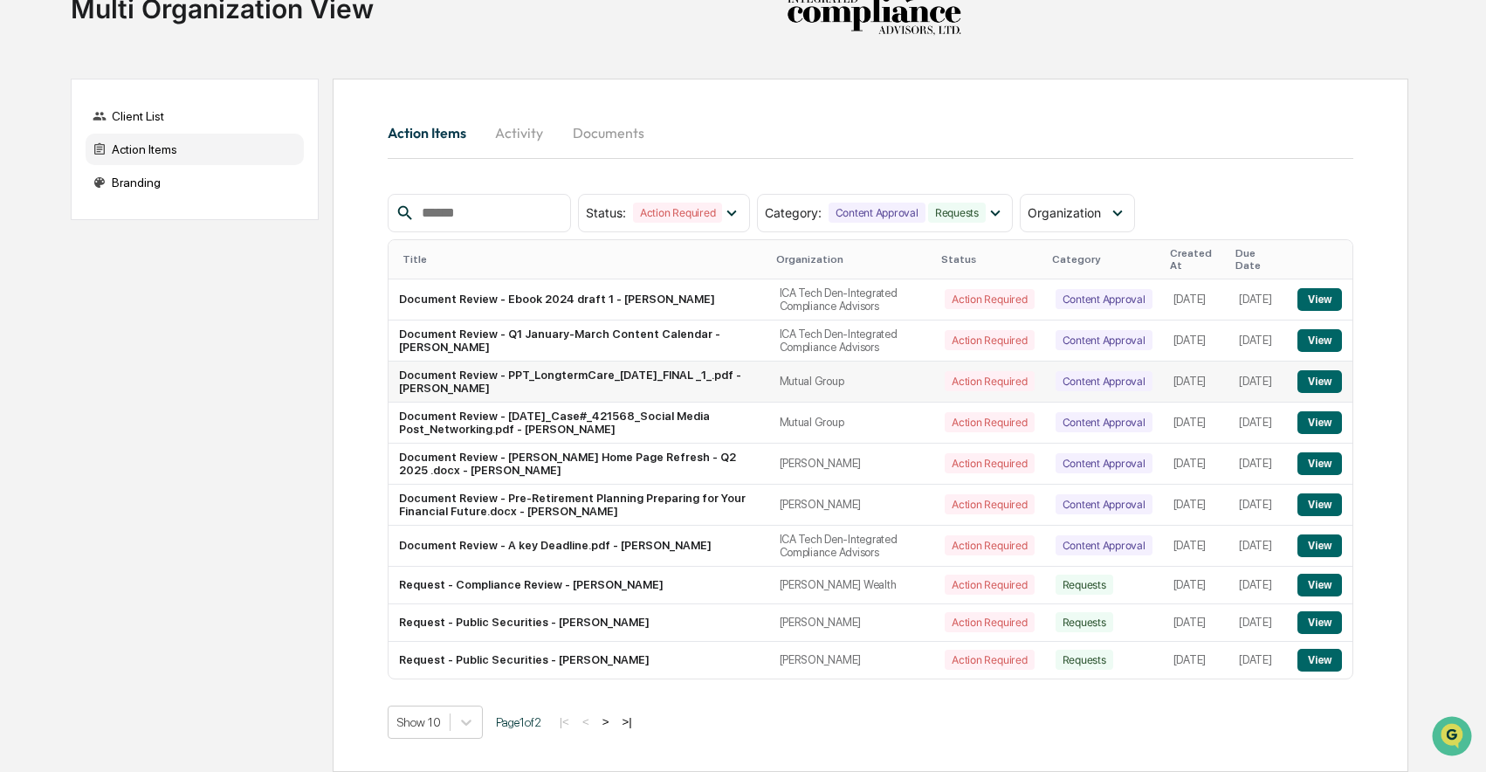
scroll to position [96, 0]
click at [1303, 575] on button "View" at bounding box center [1319, 585] width 45 height 23
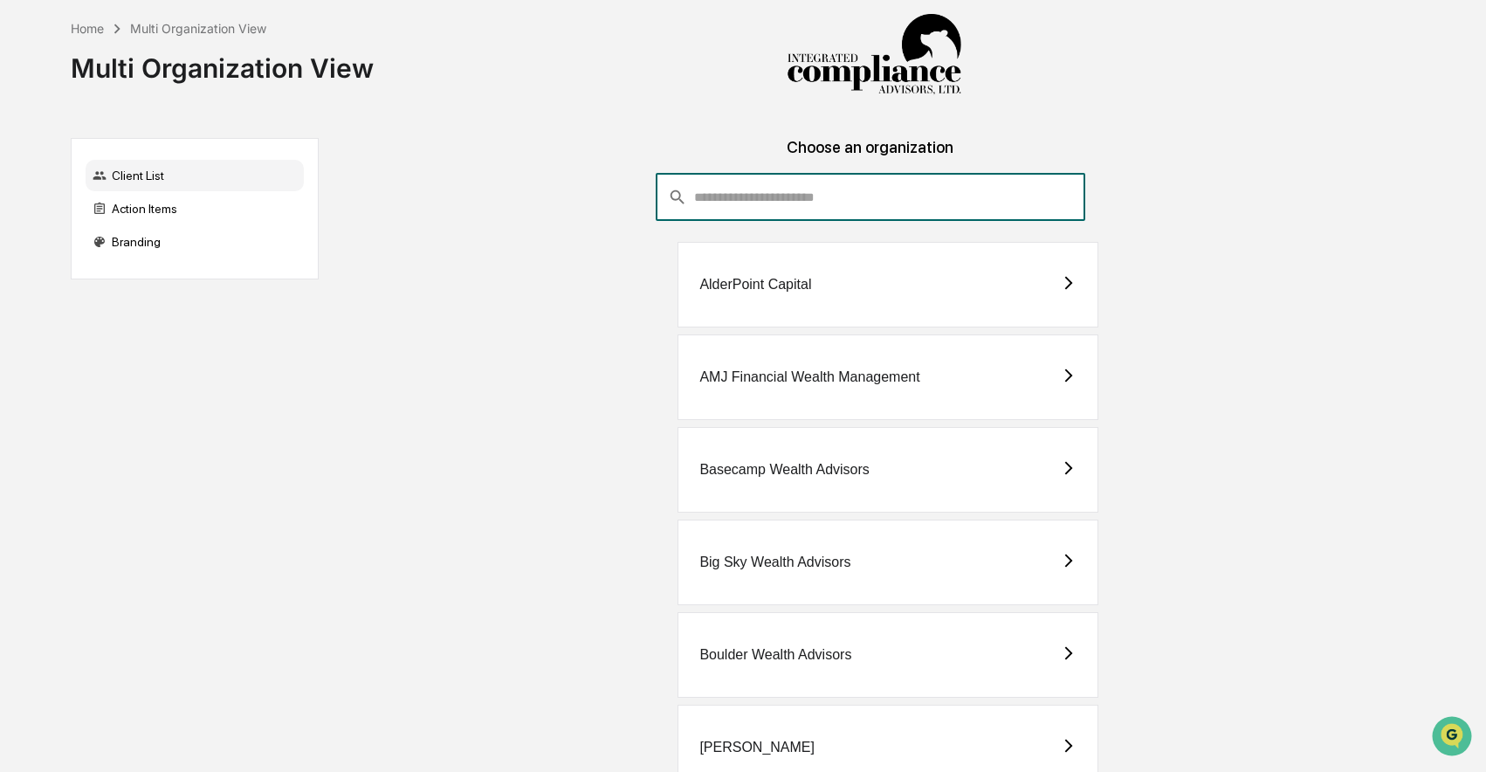
click at [760, 194] on input "consultant-dashboard__filter-organizations-search-bar" at bounding box center [889, 197] width 391 height 47
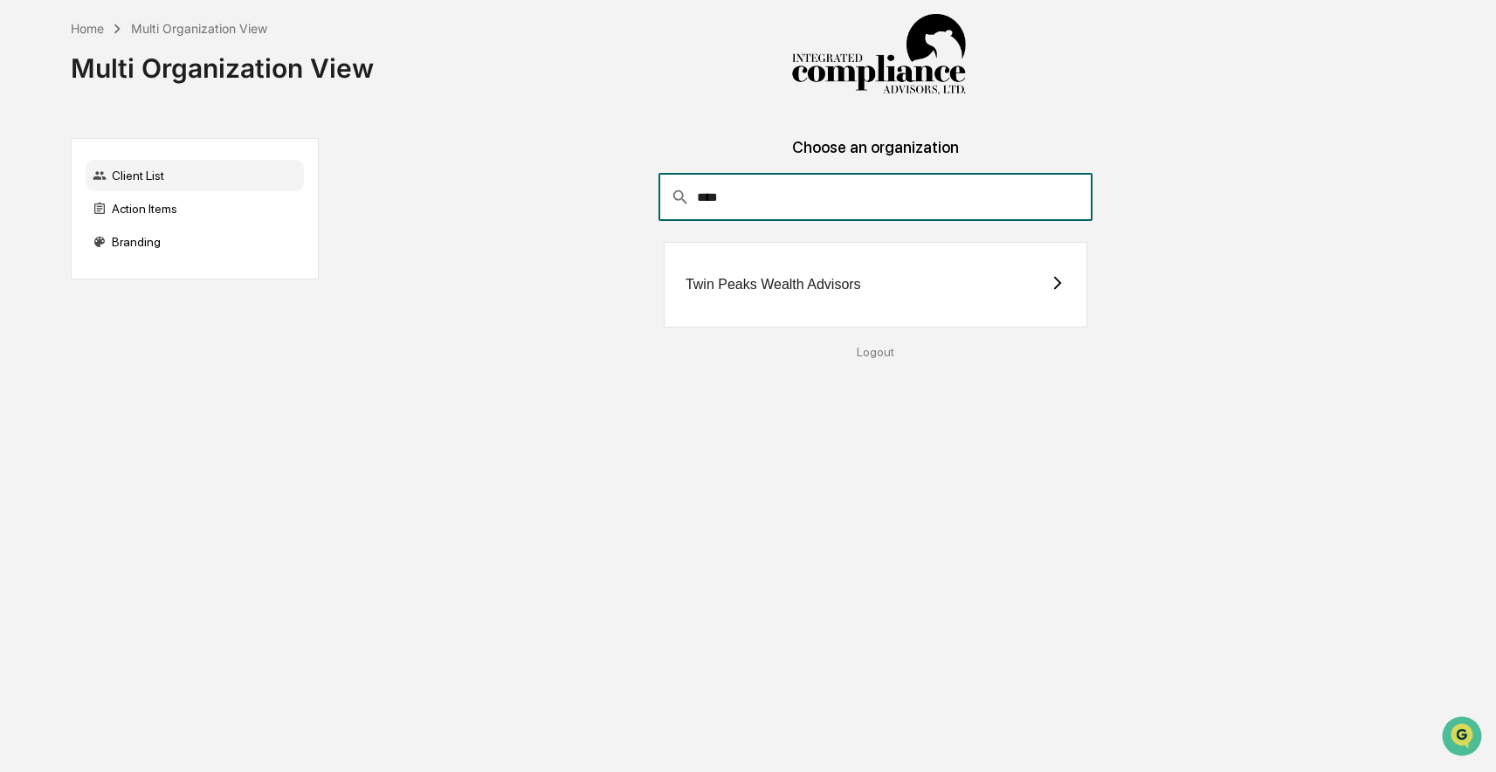
type input "****"
click at [741, 273] on div "Twin Peaks Wealth Advisors" at bounding box center [875, 285] width 423 height 86
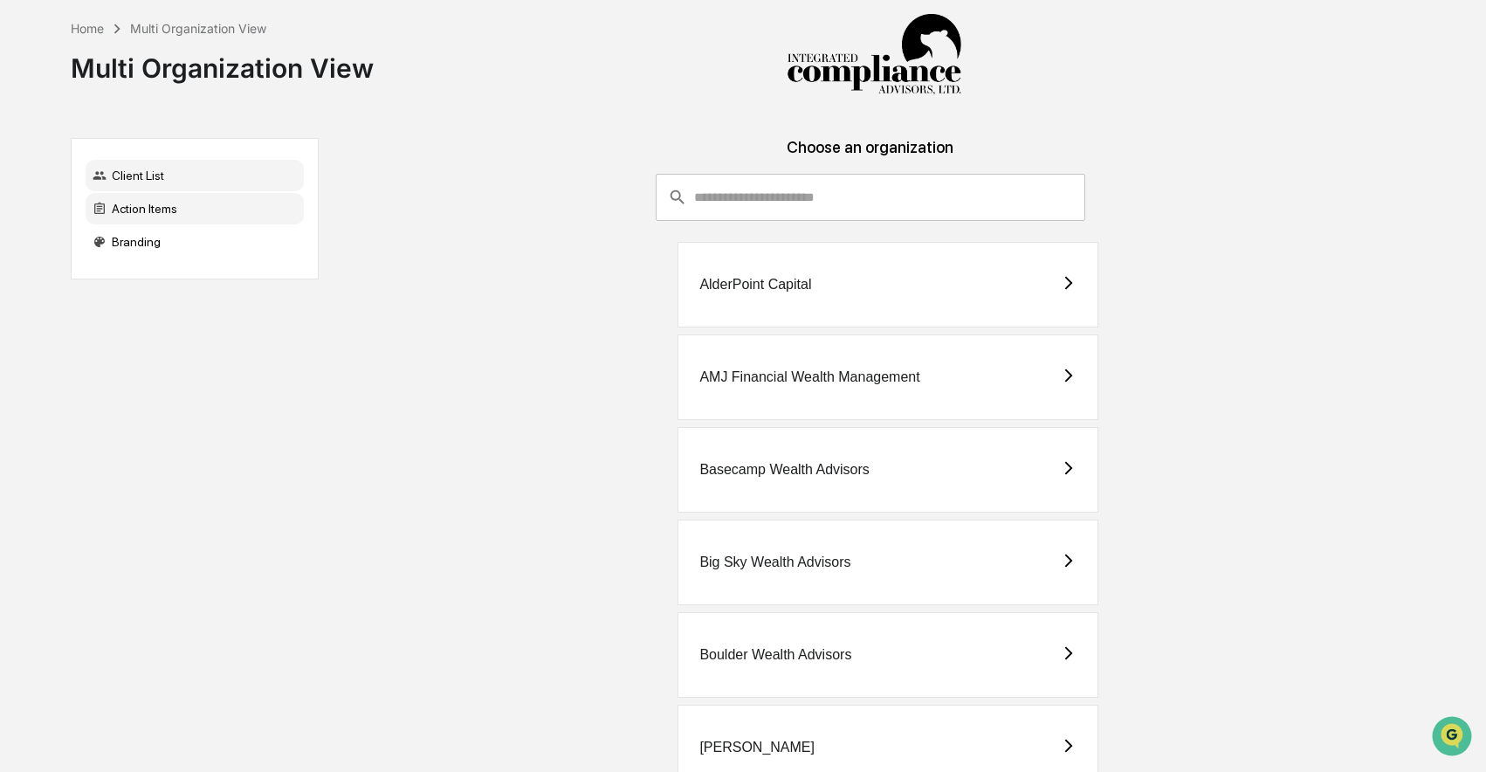
click at [174, 214] on div "Action Items" at bounding box center [195, 208] width 218 height 31
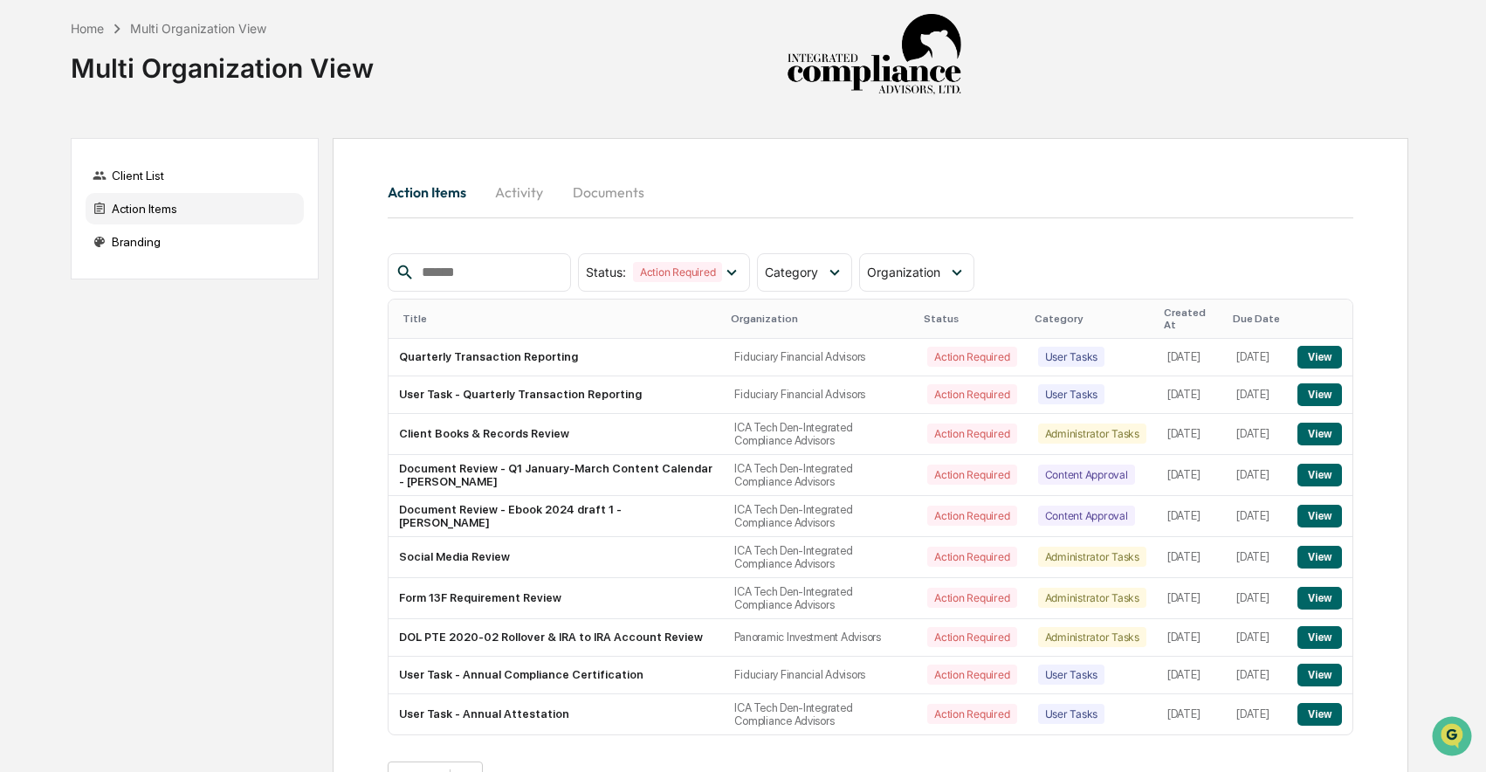
click at [509, 189] on button "Activity" at bounding box center [519, 192] width 79 height 42
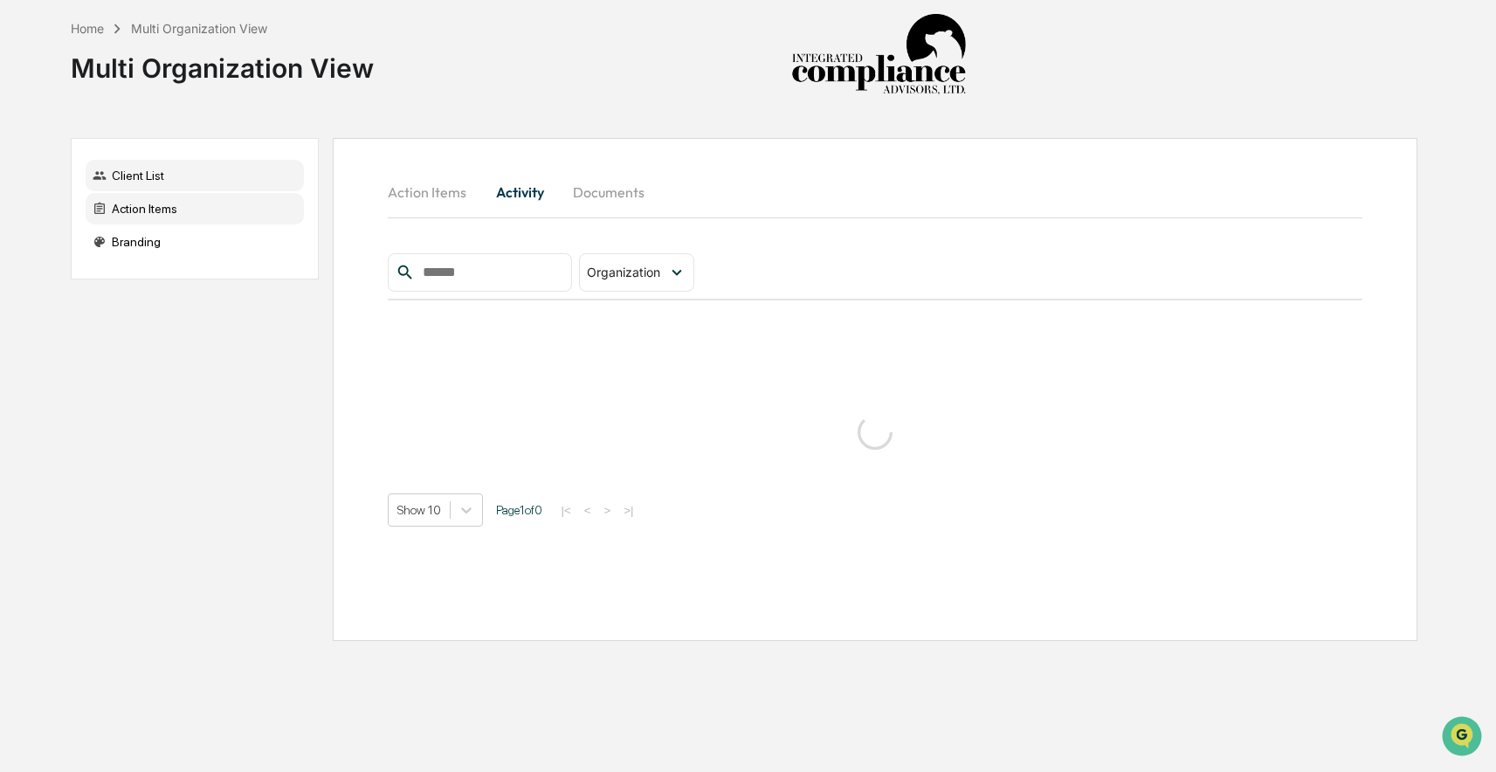
click at [188, 179] on div "Client List" at bounding box center [195, 175] width 218 height 31
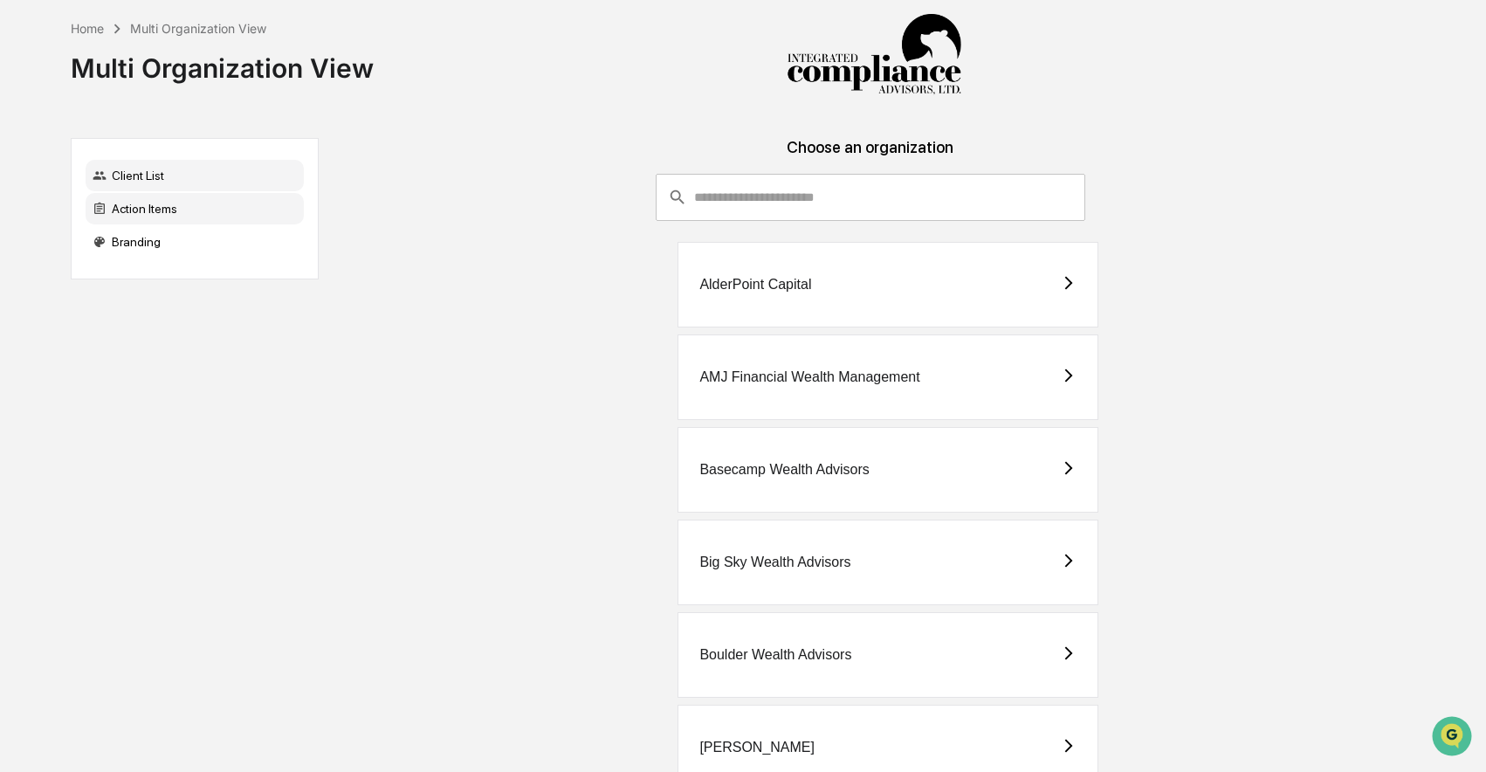
click at [183, 203] on div "Action Items" at bounding box center [195, 208] width 218 height 31
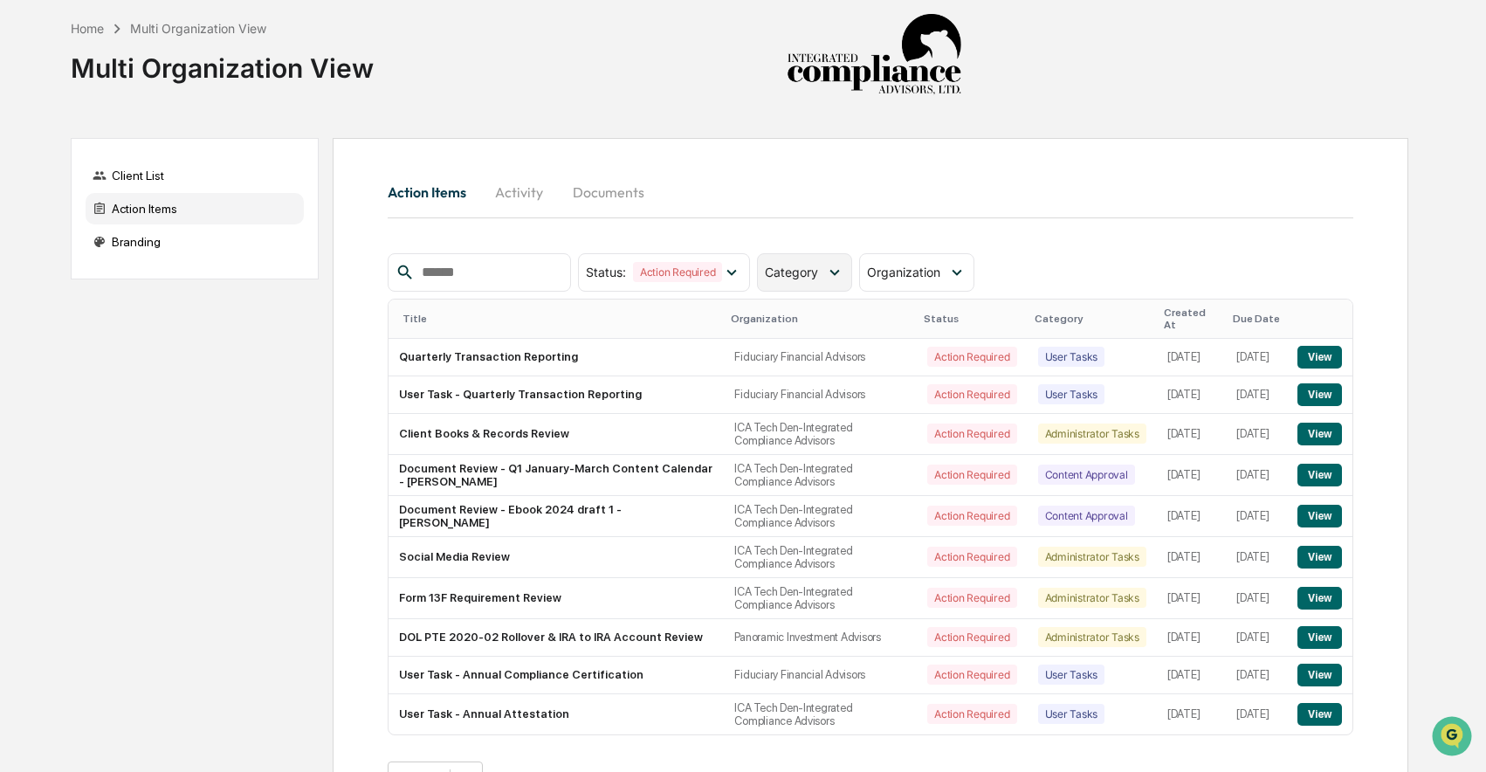
click at [801, 269] on span "Category" at bounding box center [791, 272] width 53 height 15
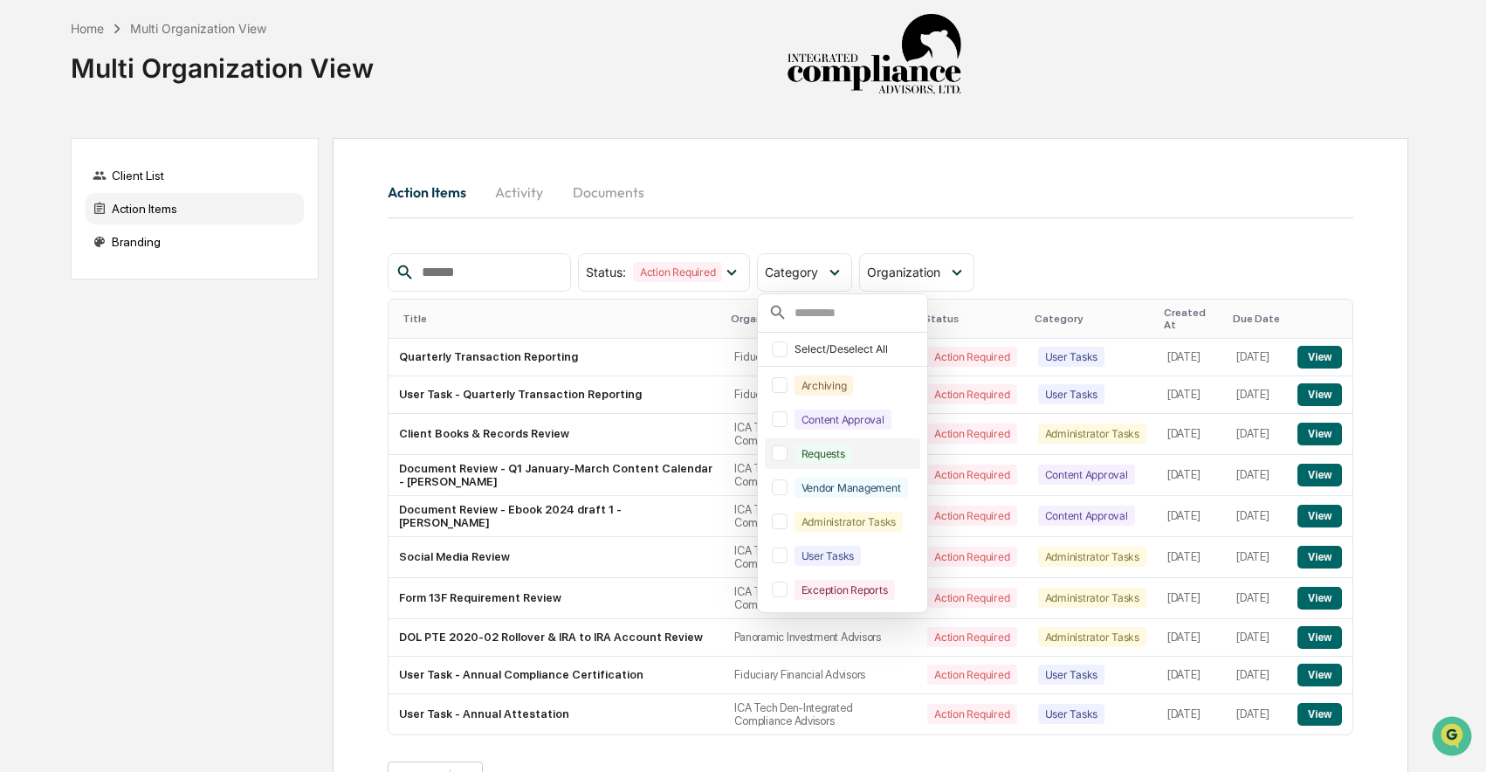
click at [787, 455] on div at bounding box center [780, 453] width 16 height 16
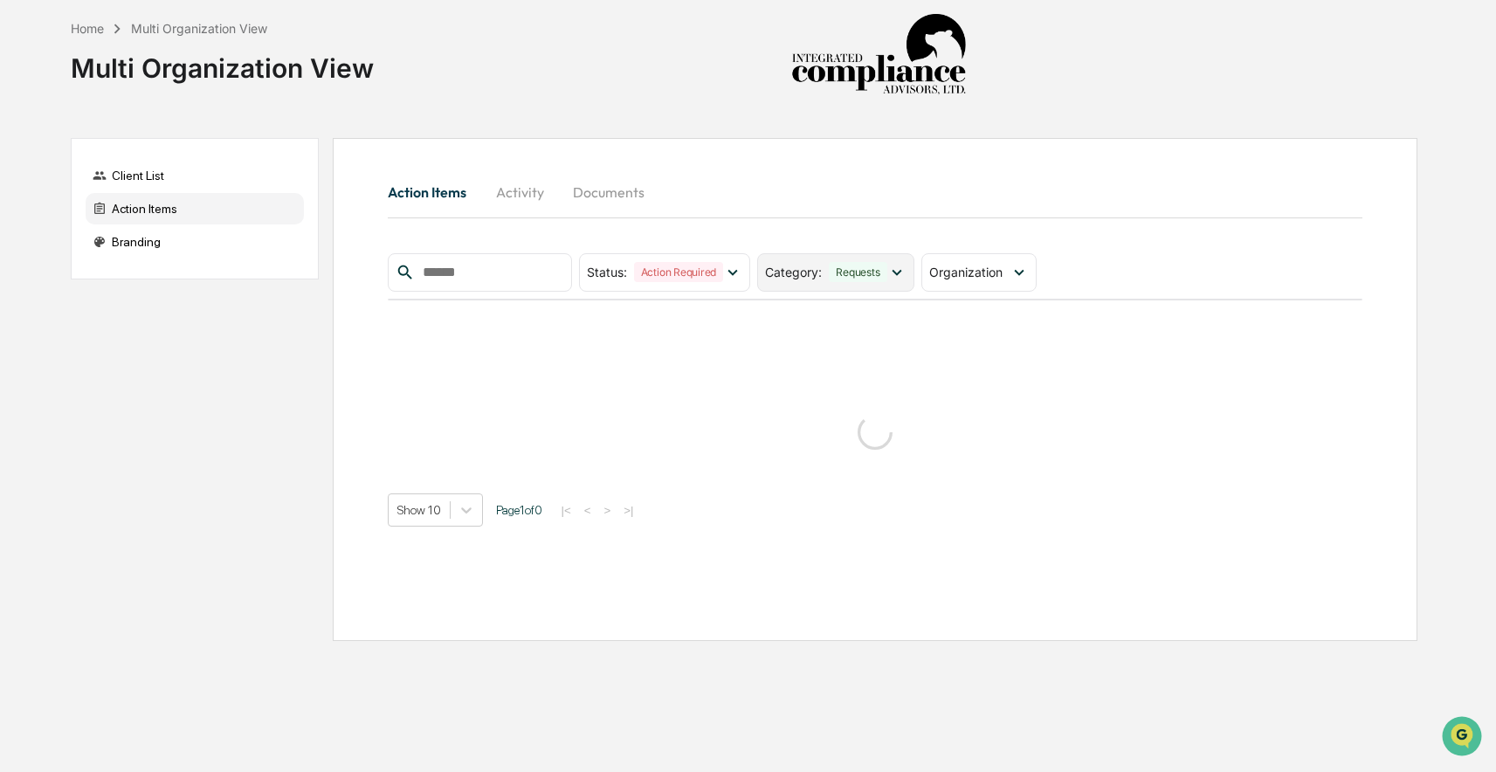
click at [858, 273] on div "Requests" at bounding box center [858, 272] width 58 height 20
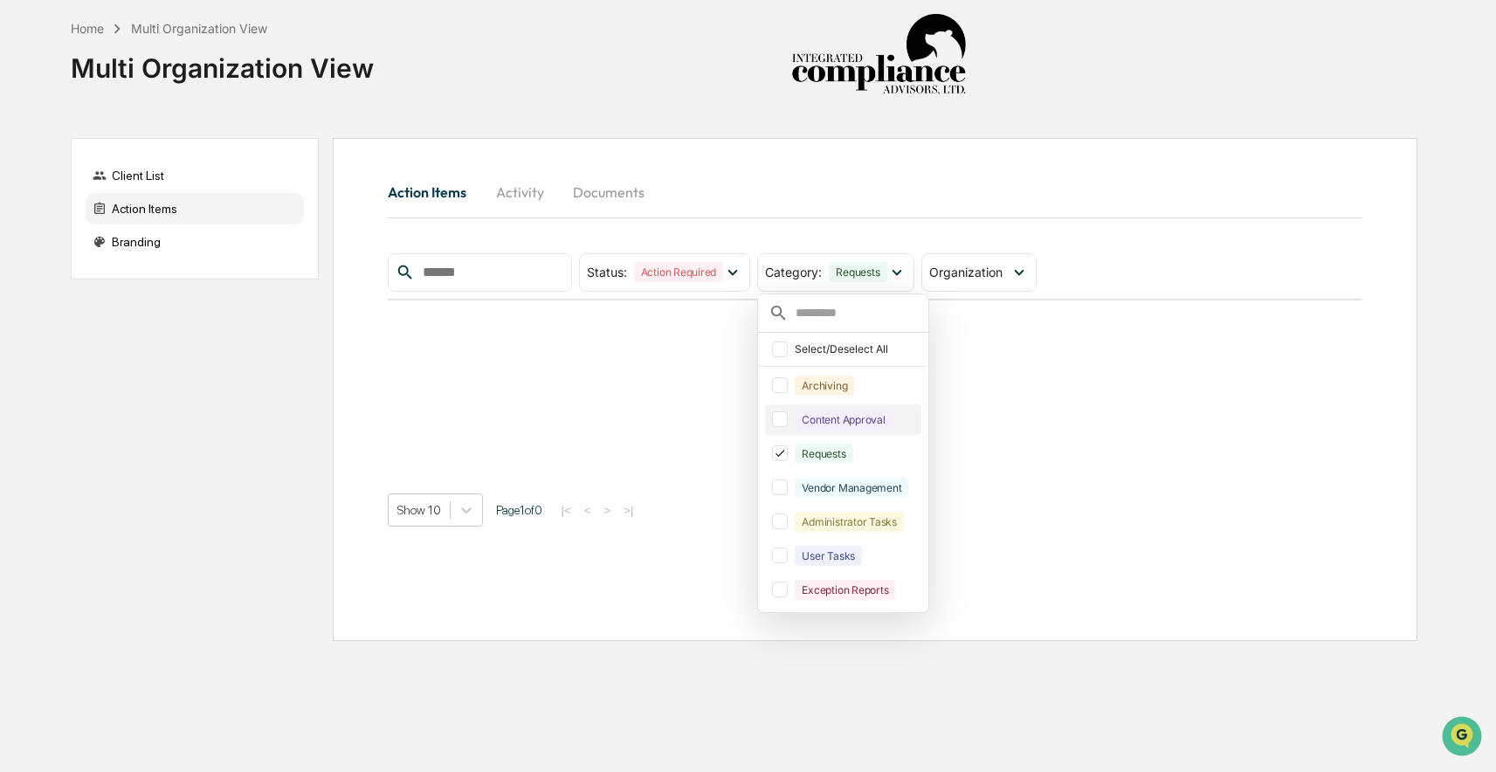
click at [788, 421] on div at bounding box center [780, 419] width 16 height 16
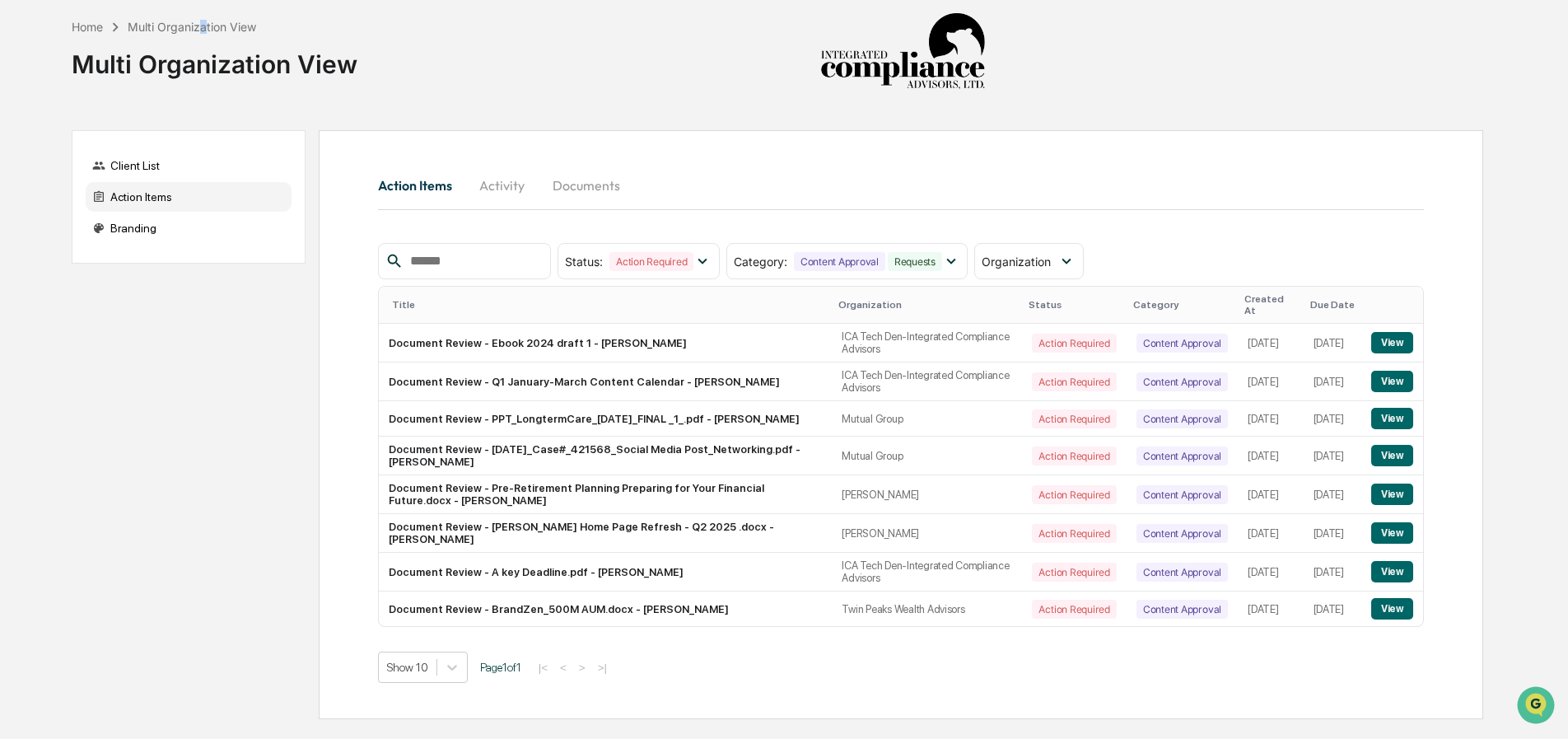
click at [205, 23] on div "Multi Organization View" at bounding box center [192, 26] width 128 height 14
click at [188, 29] on div "Multi Organization View" at bounding box center [192, 26] width 128 height 14
click at [119, 27] on icon at bounding box center [115, 26] width 18 height 18
click at [151, 26] on div "Multi Organization View" at bounding box center [192, 26] width 128 height 14
click at [190, 154] on div "Client List" at bounding box center [189, 165] width 206 height 29
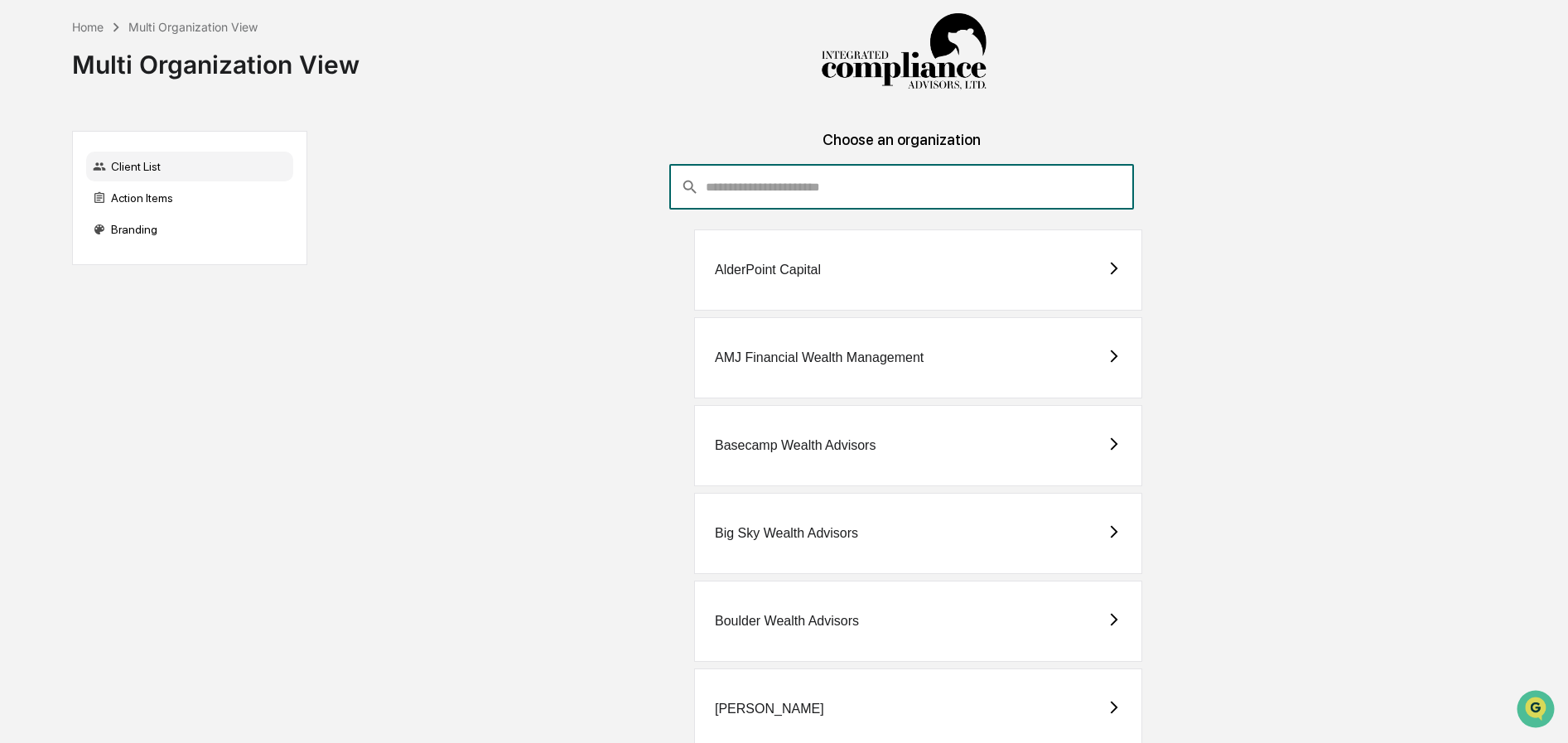
click at [869, 193] on input "consultant-dashboard__filter-organizations-search-bar" at bounding box center [919, 187] width 428 height 45
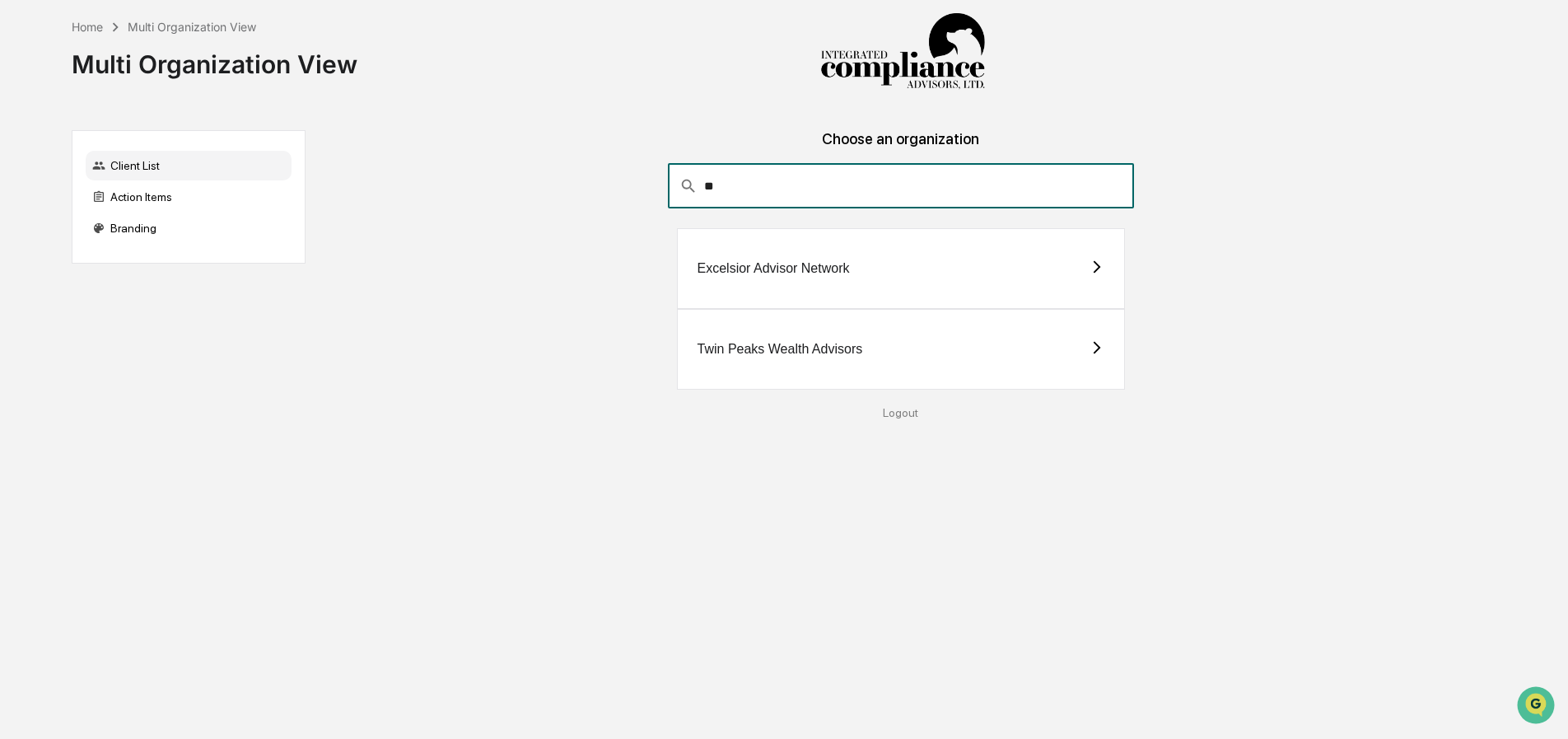
type input "*"
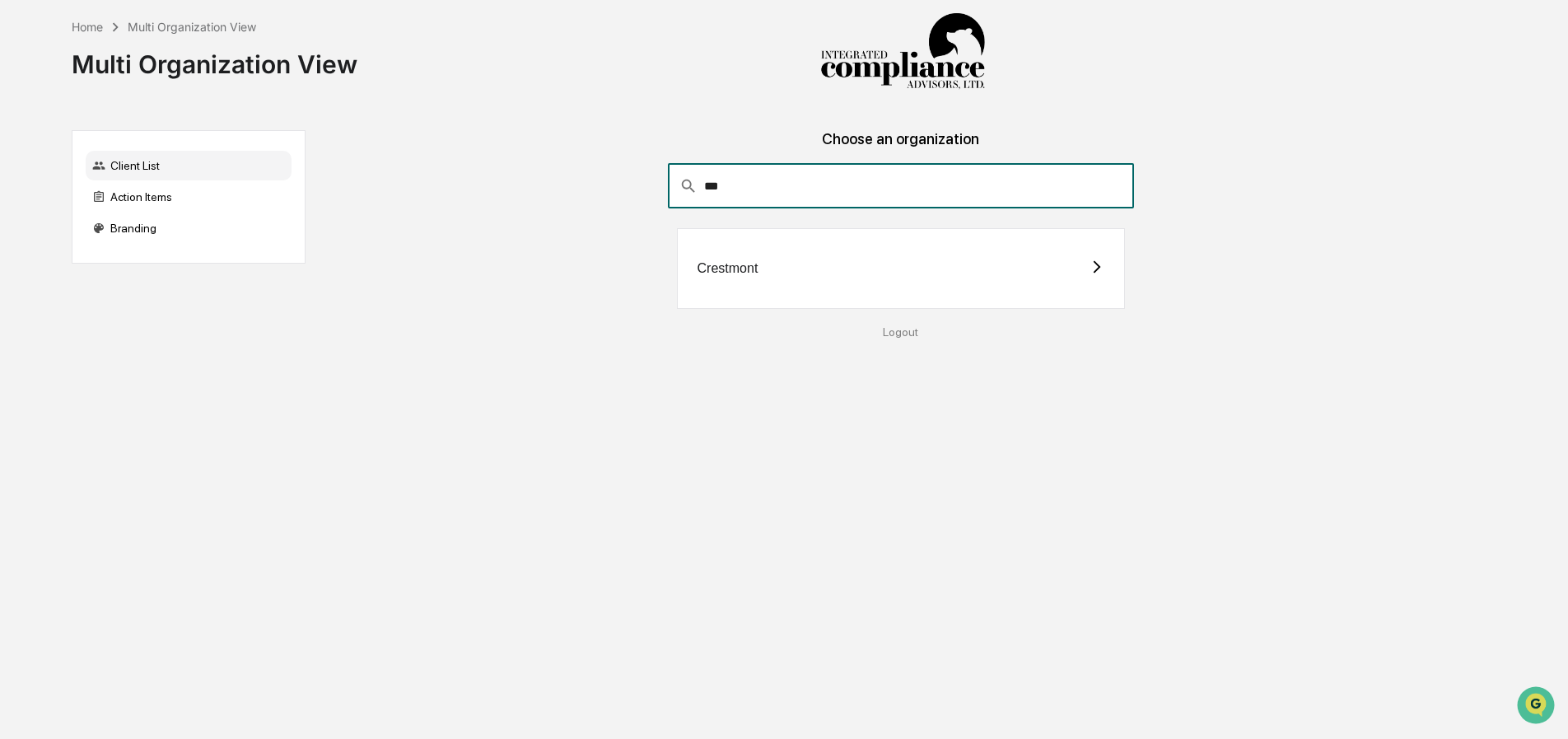
click at [838, 182] on input "***" at bounding box center [918, 186] width 429 height 44
type input "*"
type input "*****"
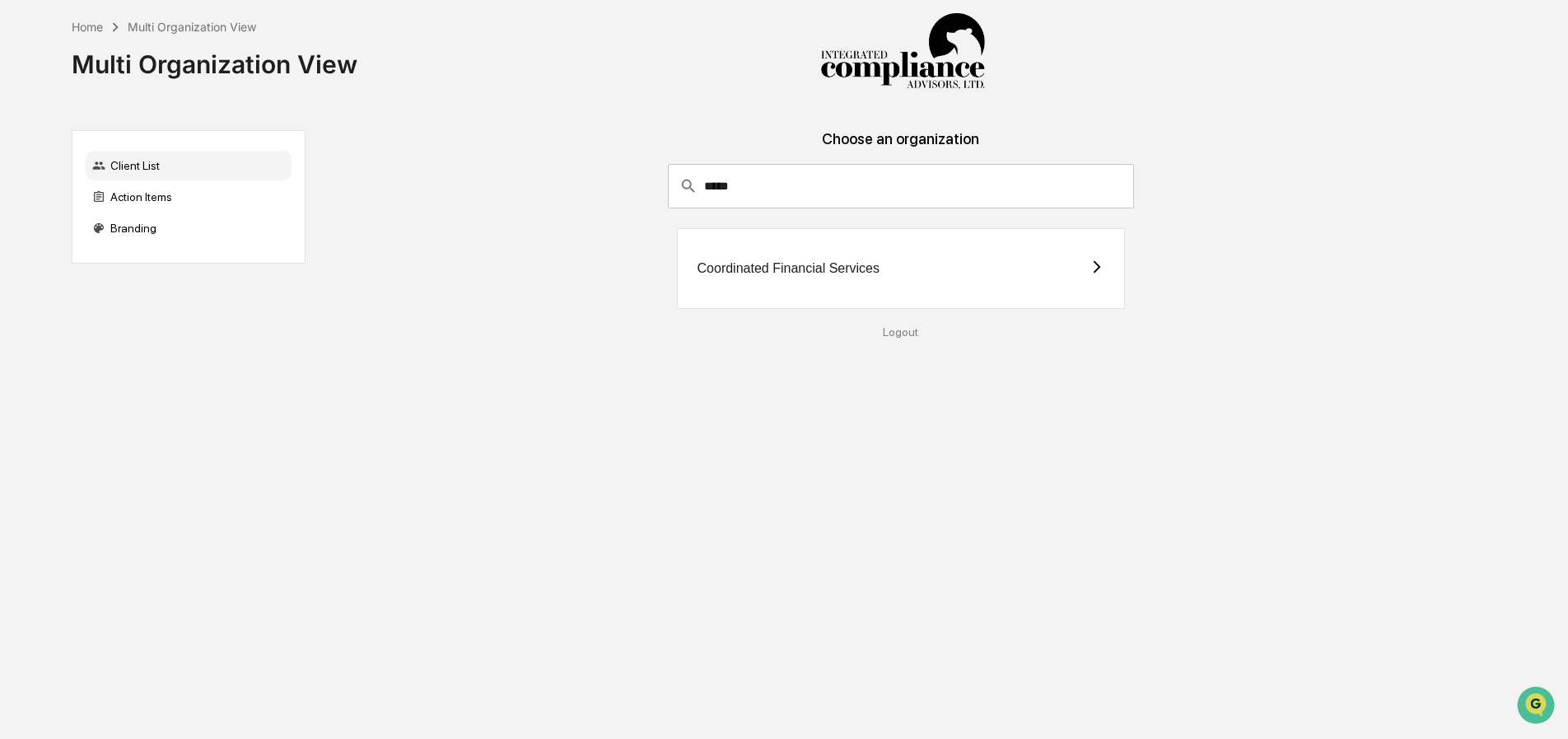
click at [892, 250] on div "Coordinated Financial Services" at bounding box center [902, 269] width 449 height 81
